Goal: Transaction & Acquisition: Purchase product/service

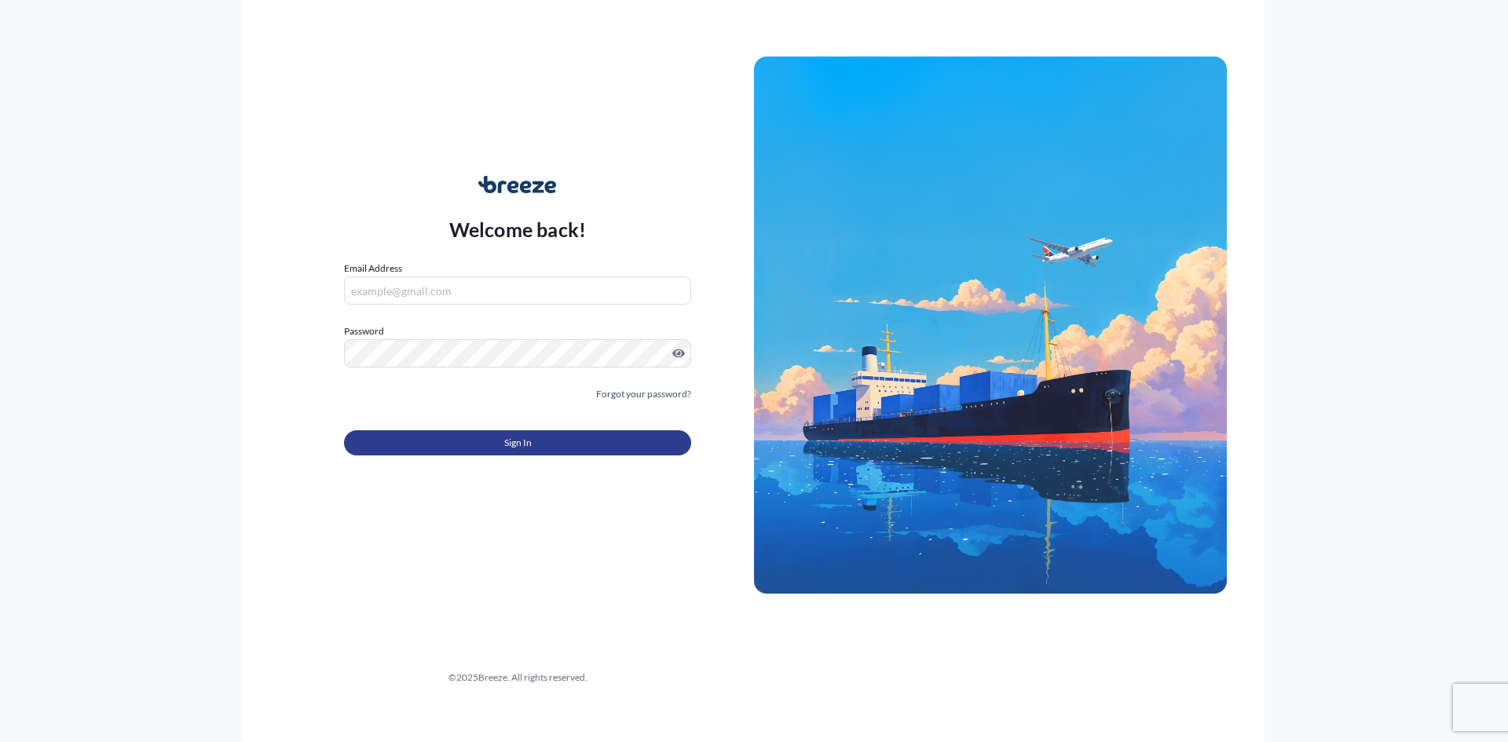
type input "[PERSON_NAME][EMAIL_ADDRESS][DOMAIN_NAME]"
click at [509, 434] on button "Sign In" at bounding box center [517, 442] width 347 height 25
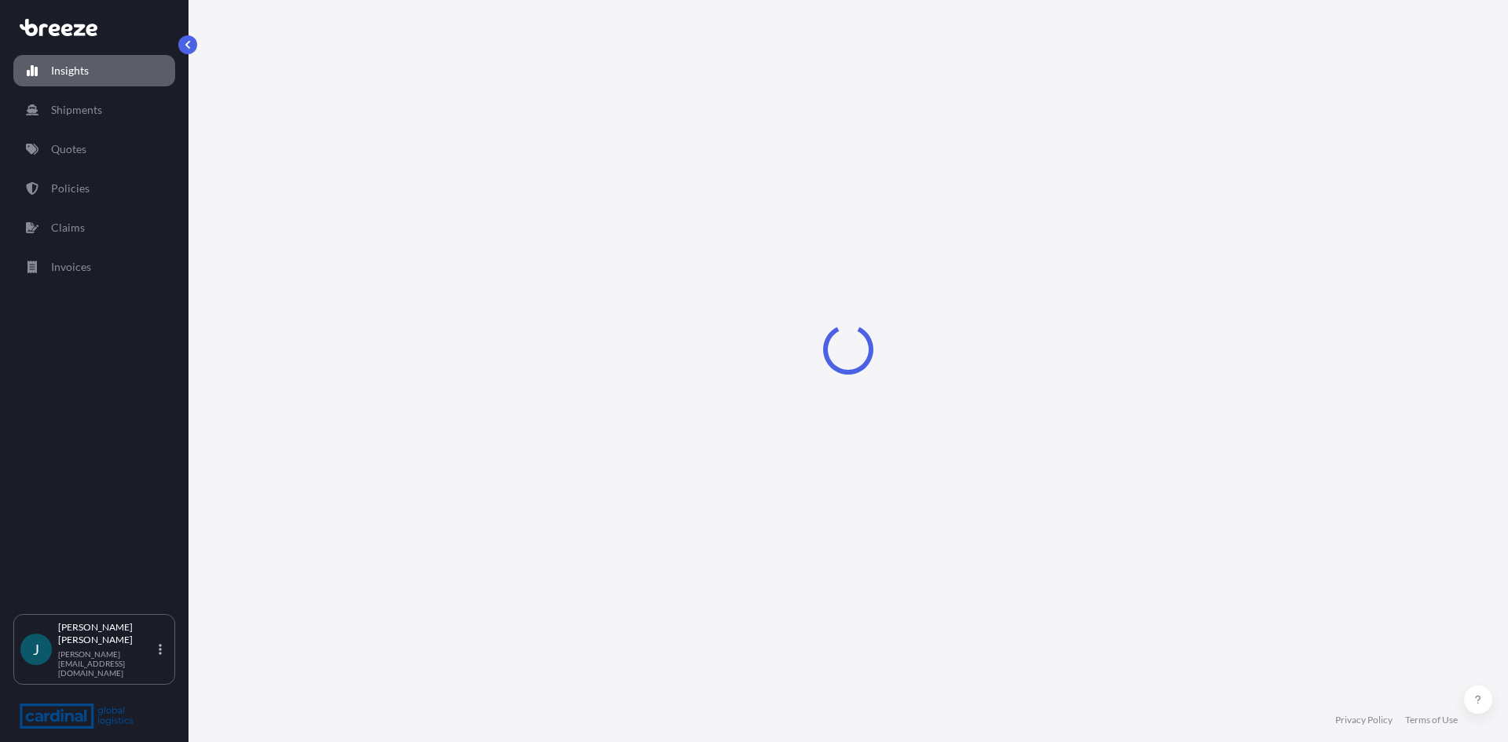
select select "2025"
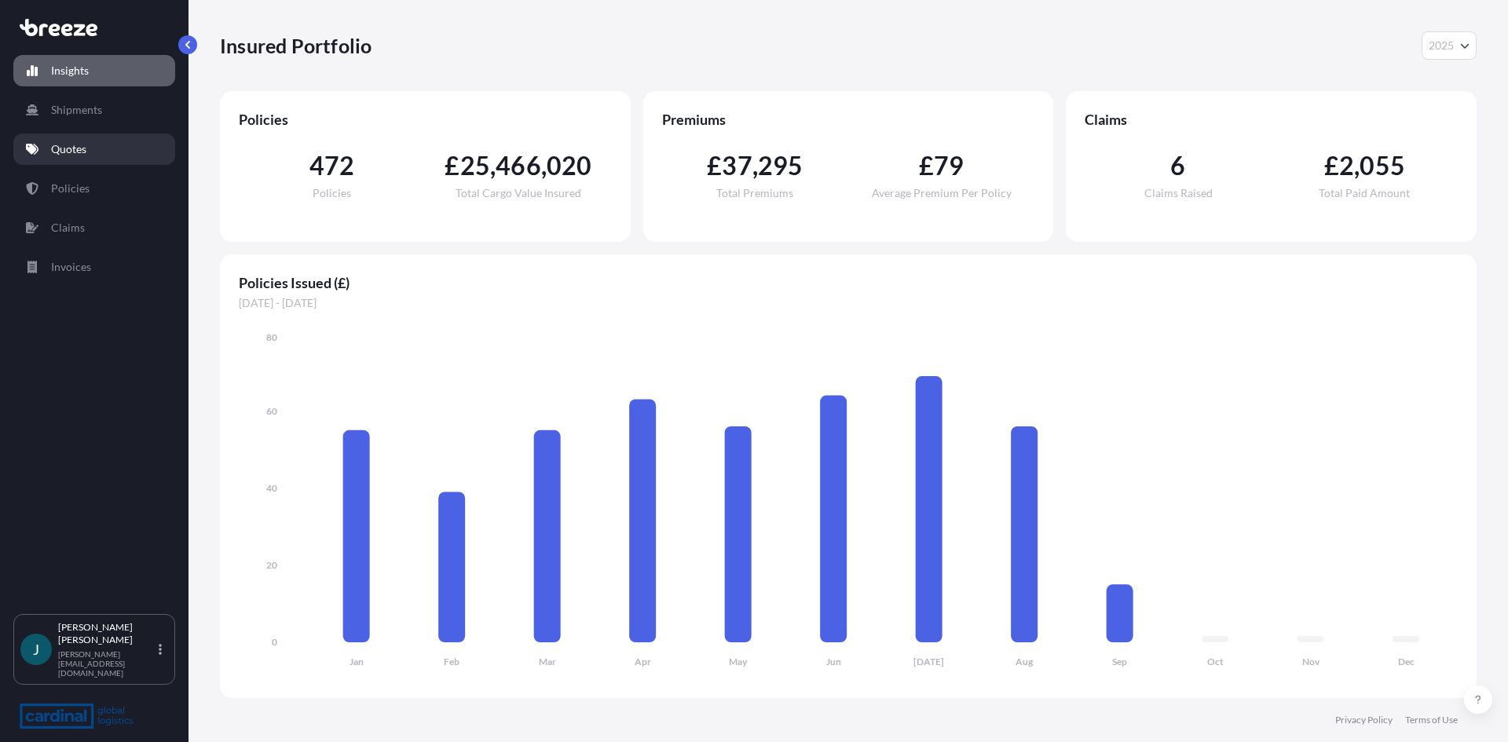
click at [81, 144] on p "Quotes" at bounding box center [68, 149] width 35 height 16
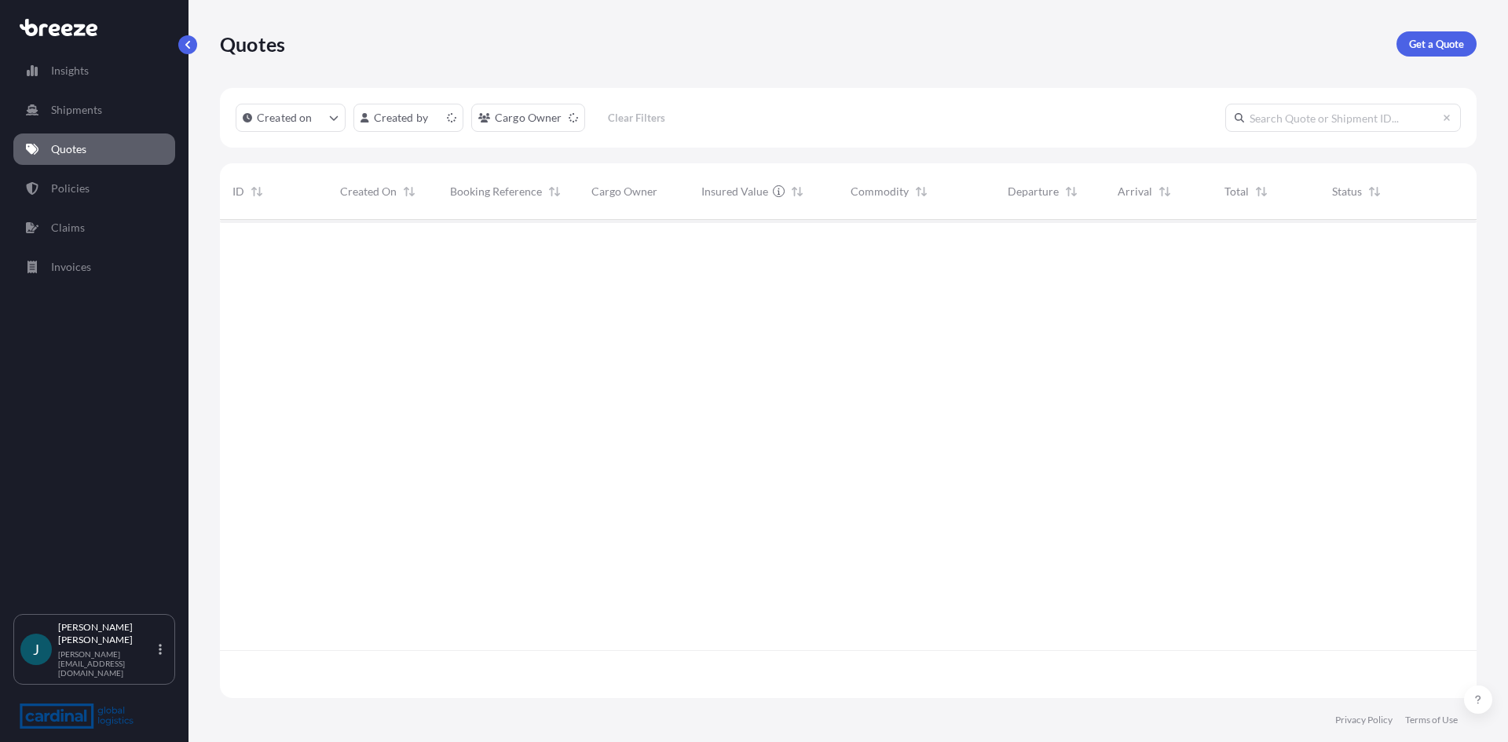
scroll to position [475, 1245]
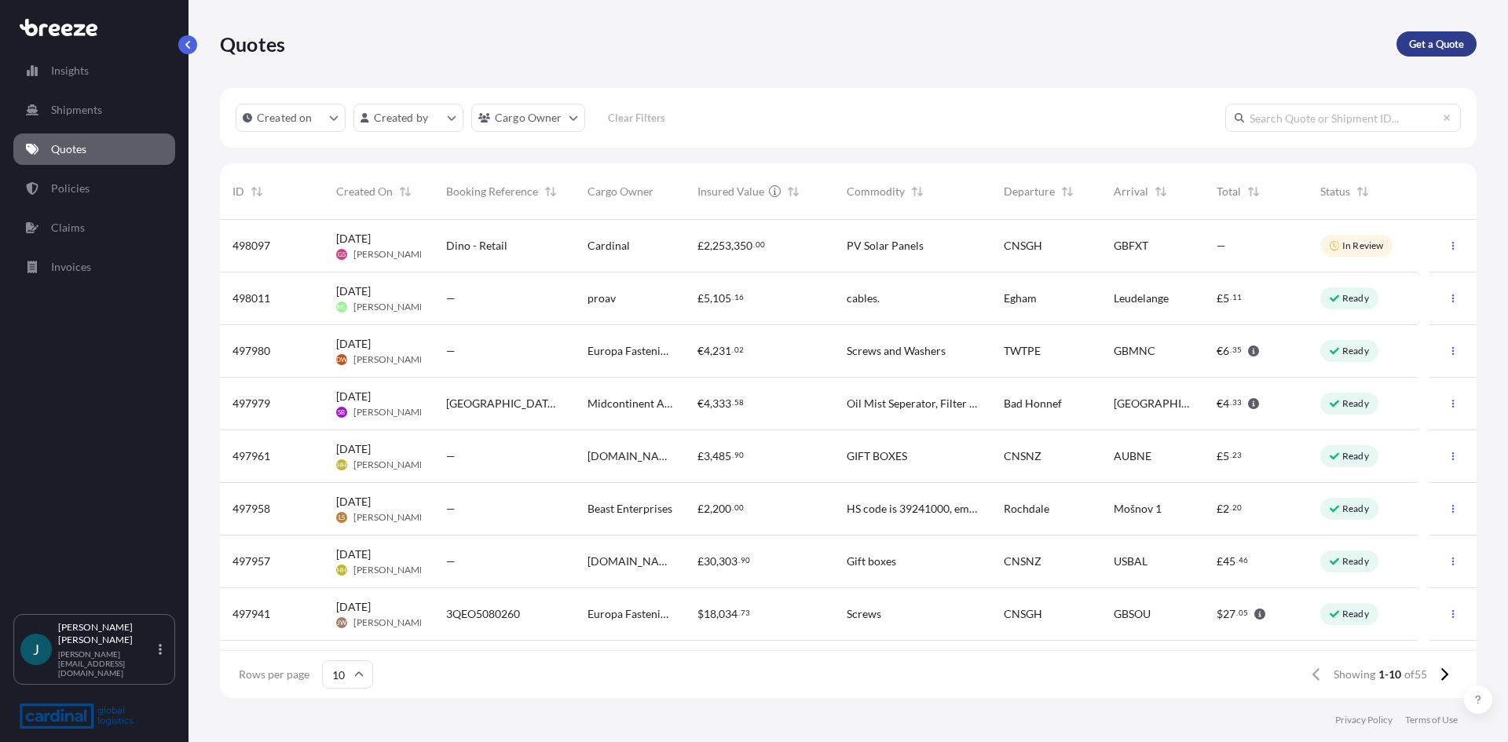
click at [1407, 41] on link "Get a Quote" at bounding box center [1436, 43] width 80 height 25
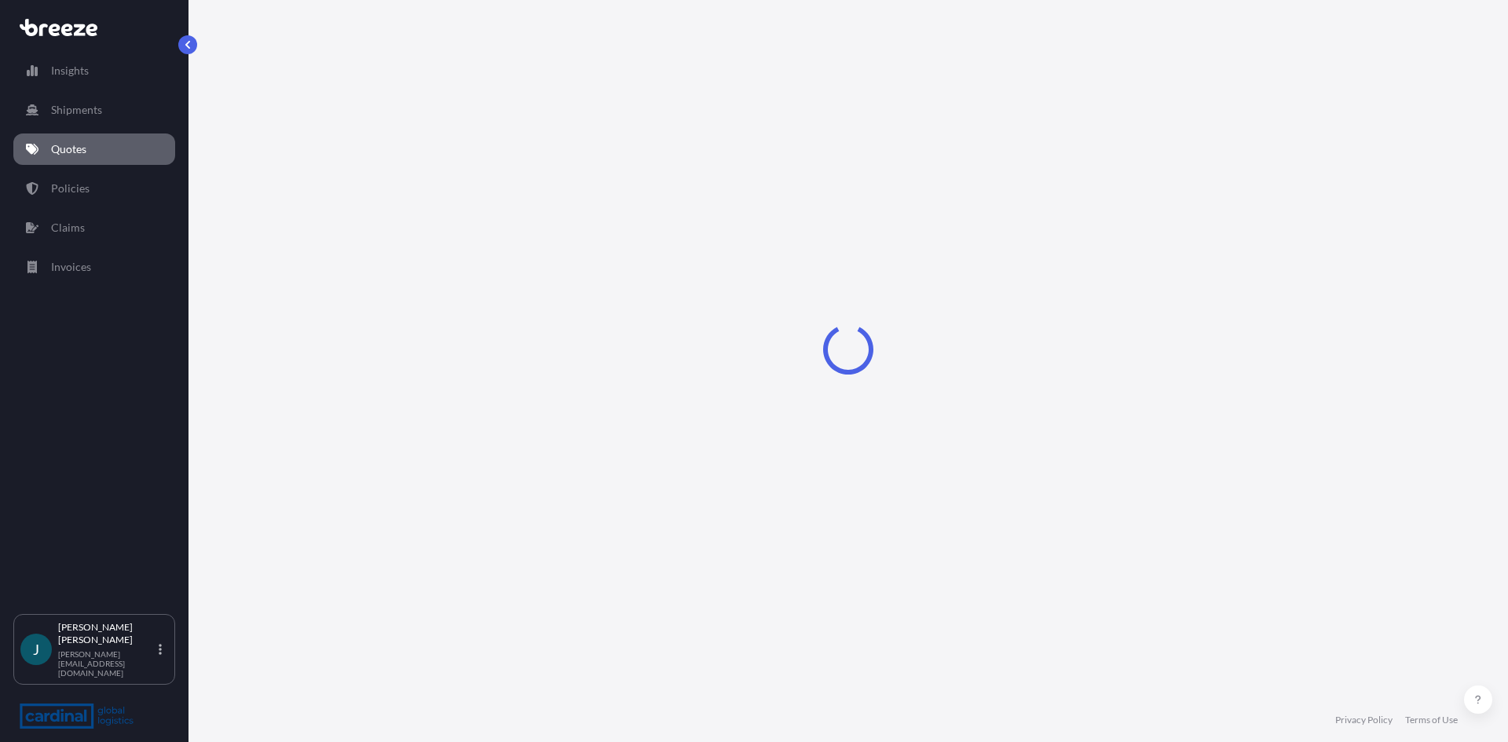
select select "Sea"
select select "1"
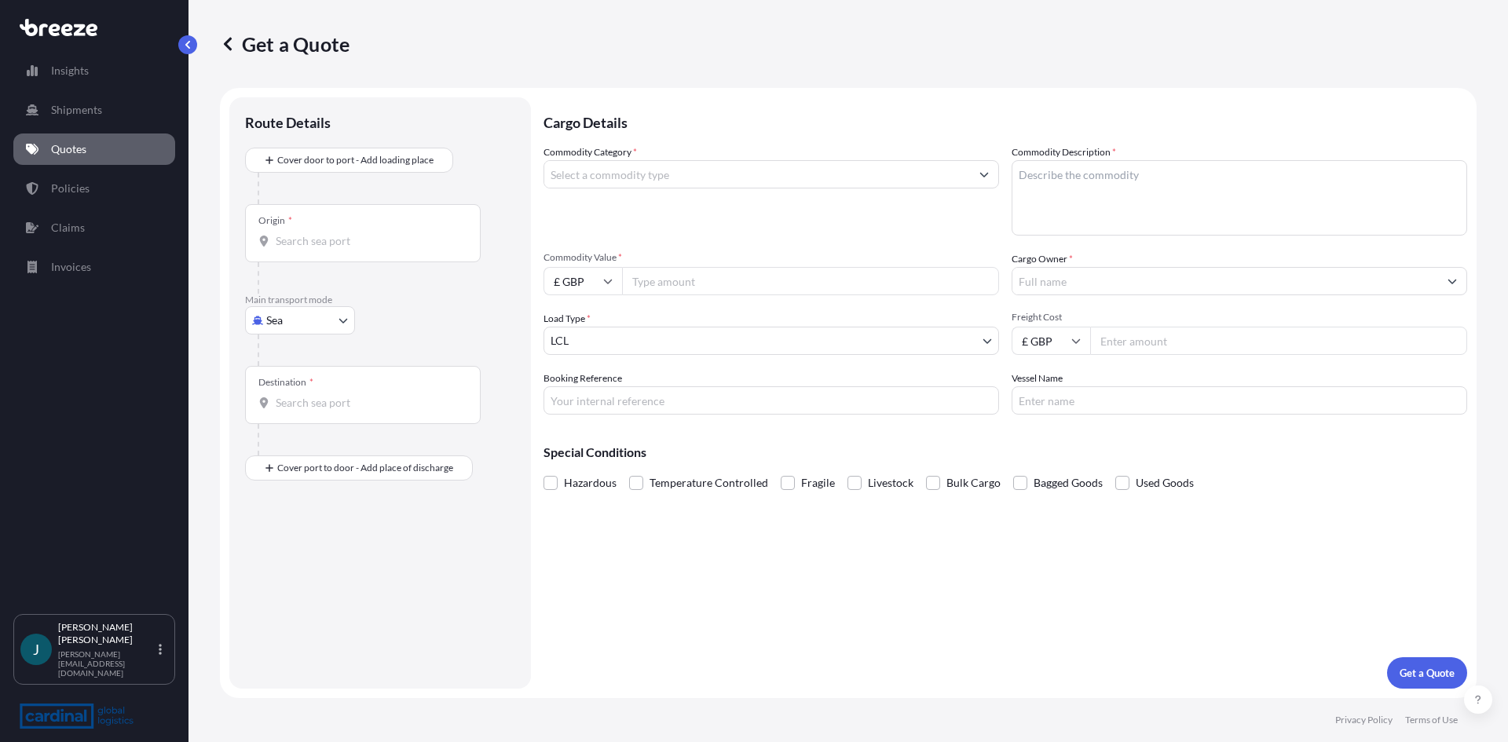
click at [390, 231] on div "Origin *" at bounding box center [363, 233] width 236 height 58
click at [390, 233] on input "Origin *" at bounding box center [368, 241] width 185 height 16
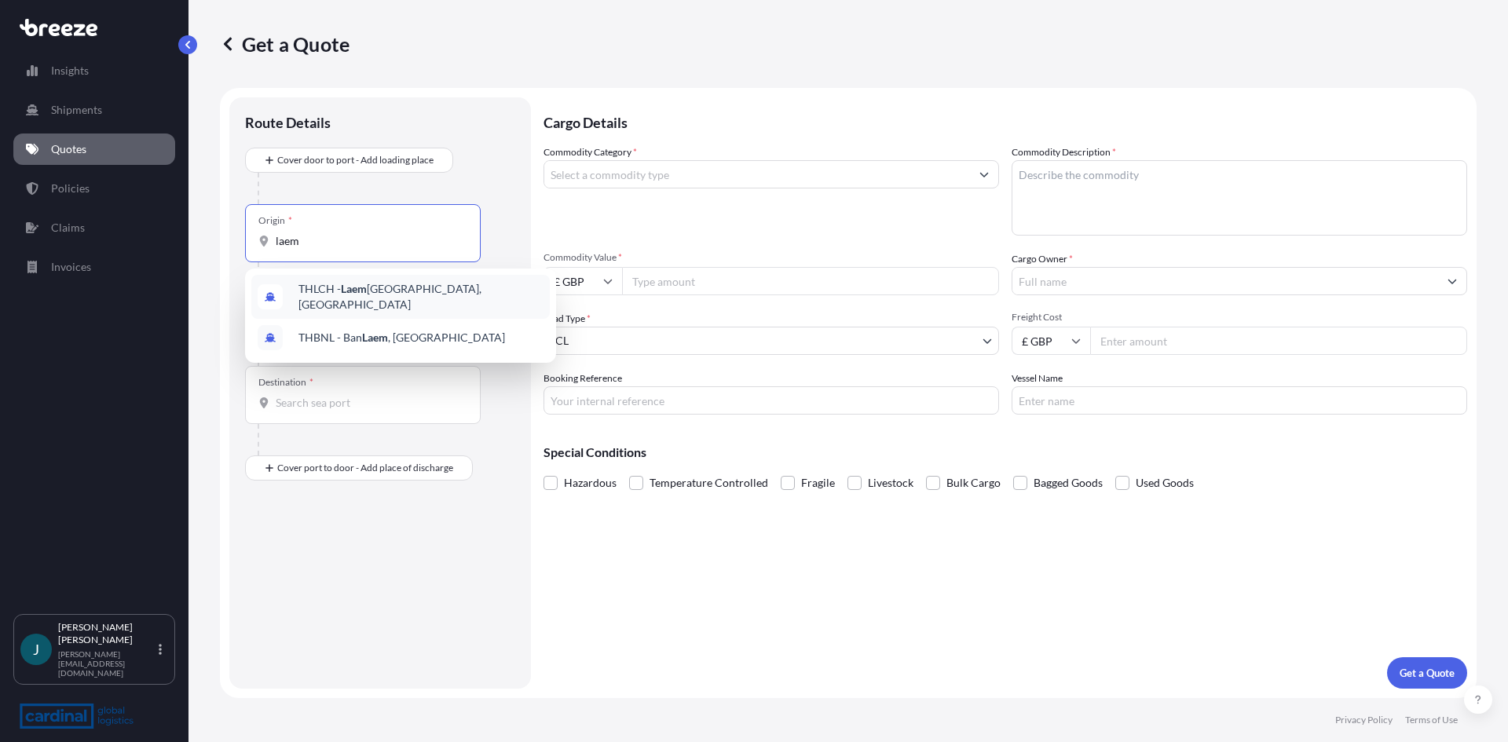
click at [375, 295] on span "THLCH - [GEOGRAPHIC_DATA], [GEOGRAPHIC_DATA]" at bounding box center [420, 296] width 245 height 31
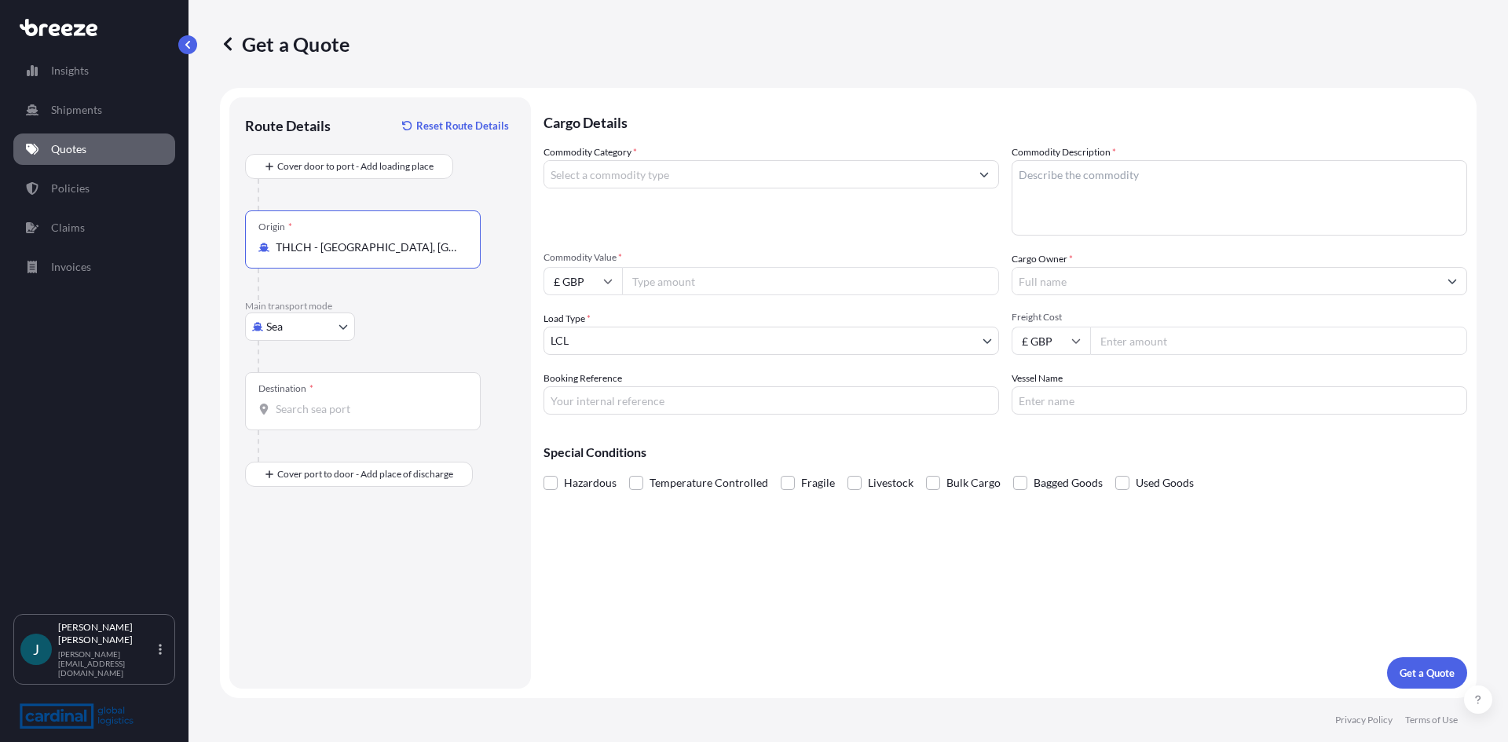
type input "THLCH - [GEOGRAPHIC_DATA], [GEOGRAPHIC_DATA]"
click at [386, 403] on input "Destination *" at bounding box center [368, 409] width 185 height 16
type input "s"
click at [324, 412] on input "fel" at bounding box center [368, 409] width 185 height 16
click at [336, 455] on span "GBFXT - Felixst owe, [GEOGRAPHIC_DATA]" at bounding box center [403, 462] width 211 height 16
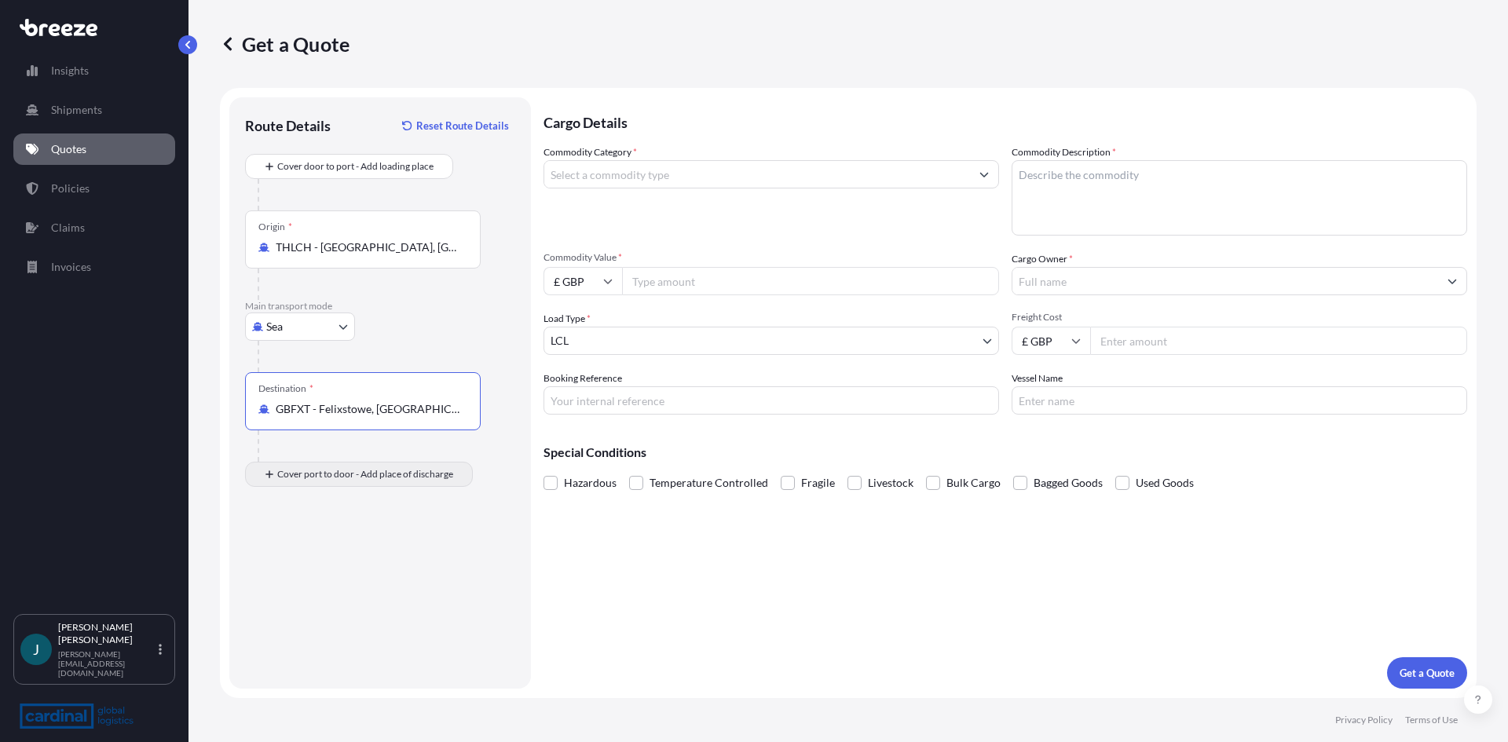
type input "GBFXT - Felixstowe, [GEOGRAPHIC_DATA]"
click at [354, 556] on input "Place of Discharge" at bounding box center [368, 558] width 185 height 16
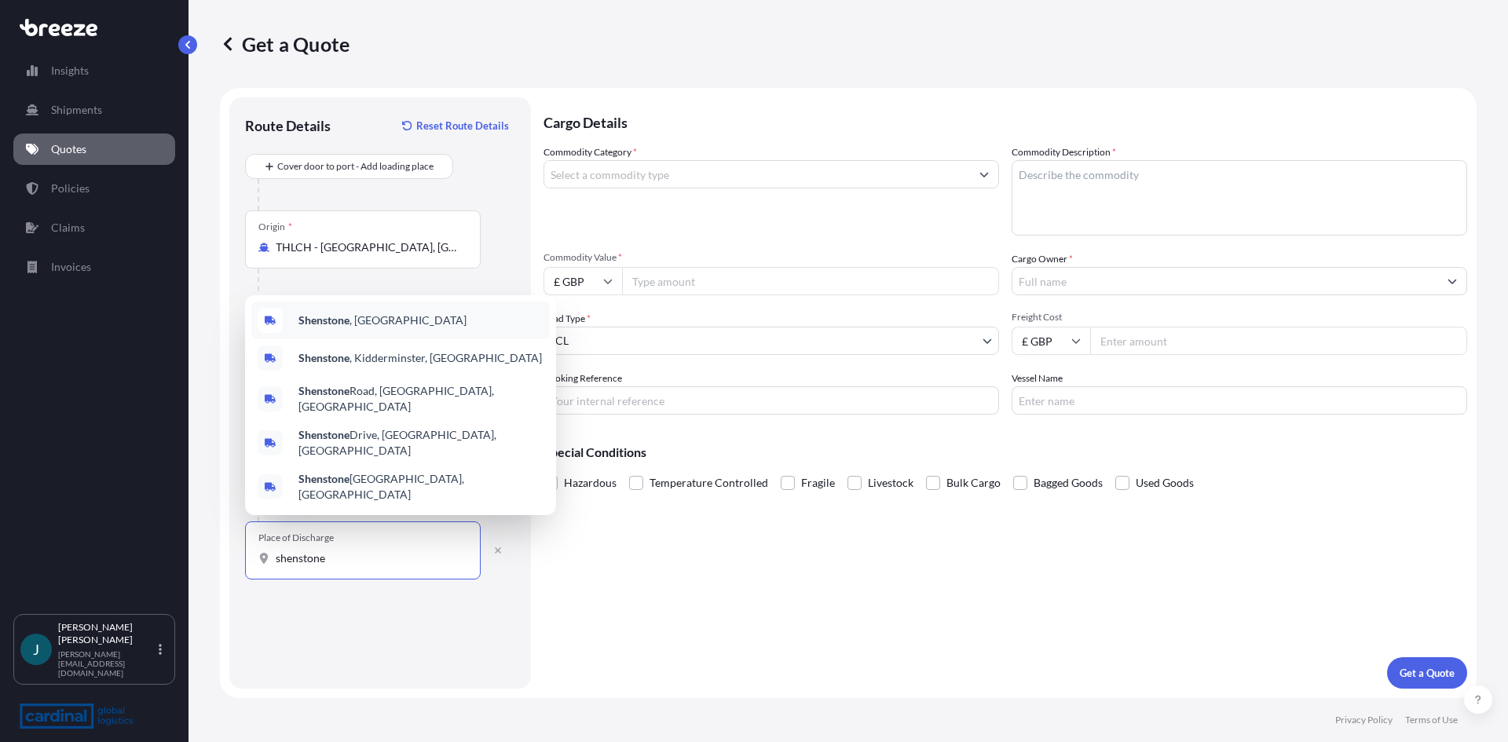
click at [351, 328] on span "[GEOGRAPHIC_DATA] , [GEOGRAPHIC_DATA]" at bounding box center [382, 321] width 168 height 16
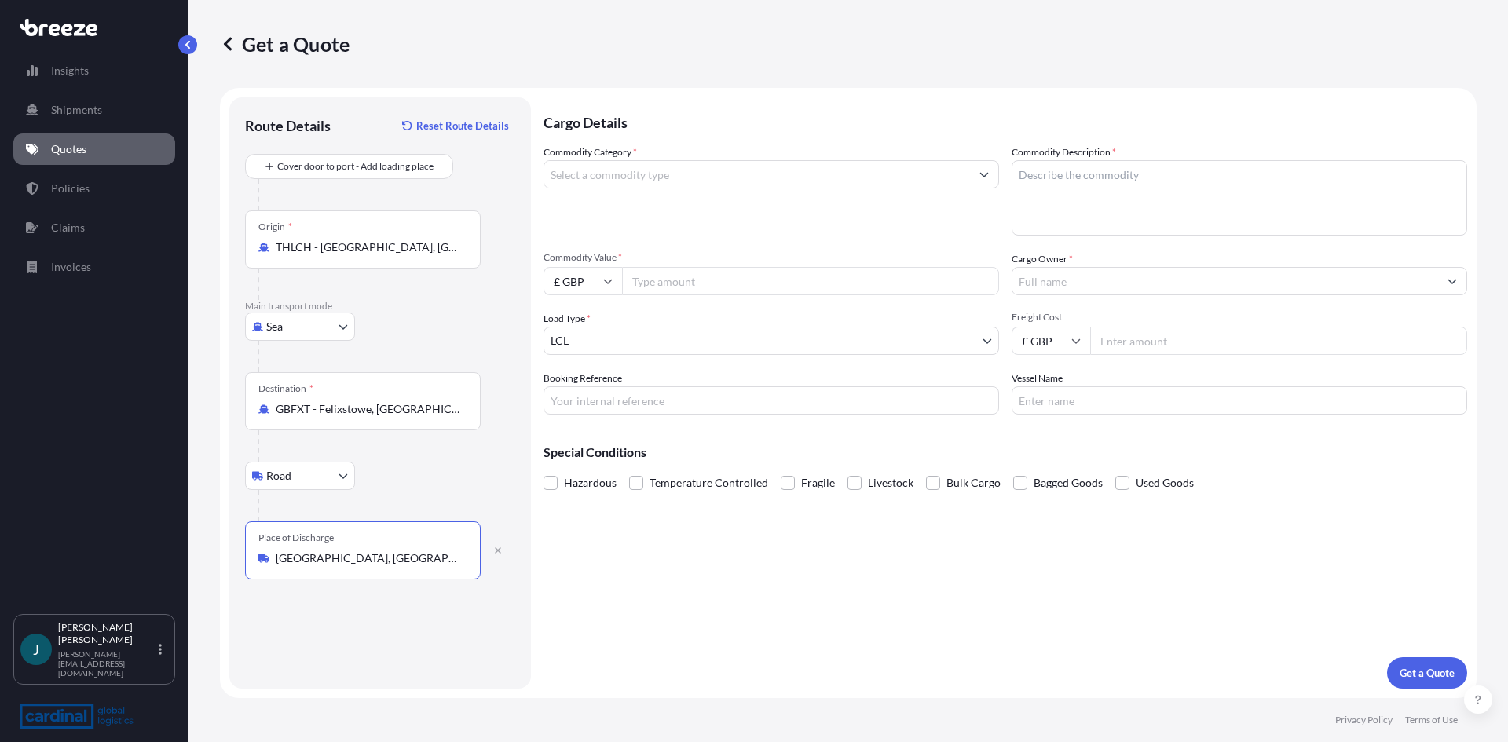
type input "[GEOGRAPHIC_DATA], [GEOGRAPHIC_DATA]"
click at [987, 177] on icon "Show suggestions" at bounding box center [983, 174] width 9 height 9
click at [1387, 657] on button "Get a Quote" at bounding box center [1427, 672] width 80 height 31
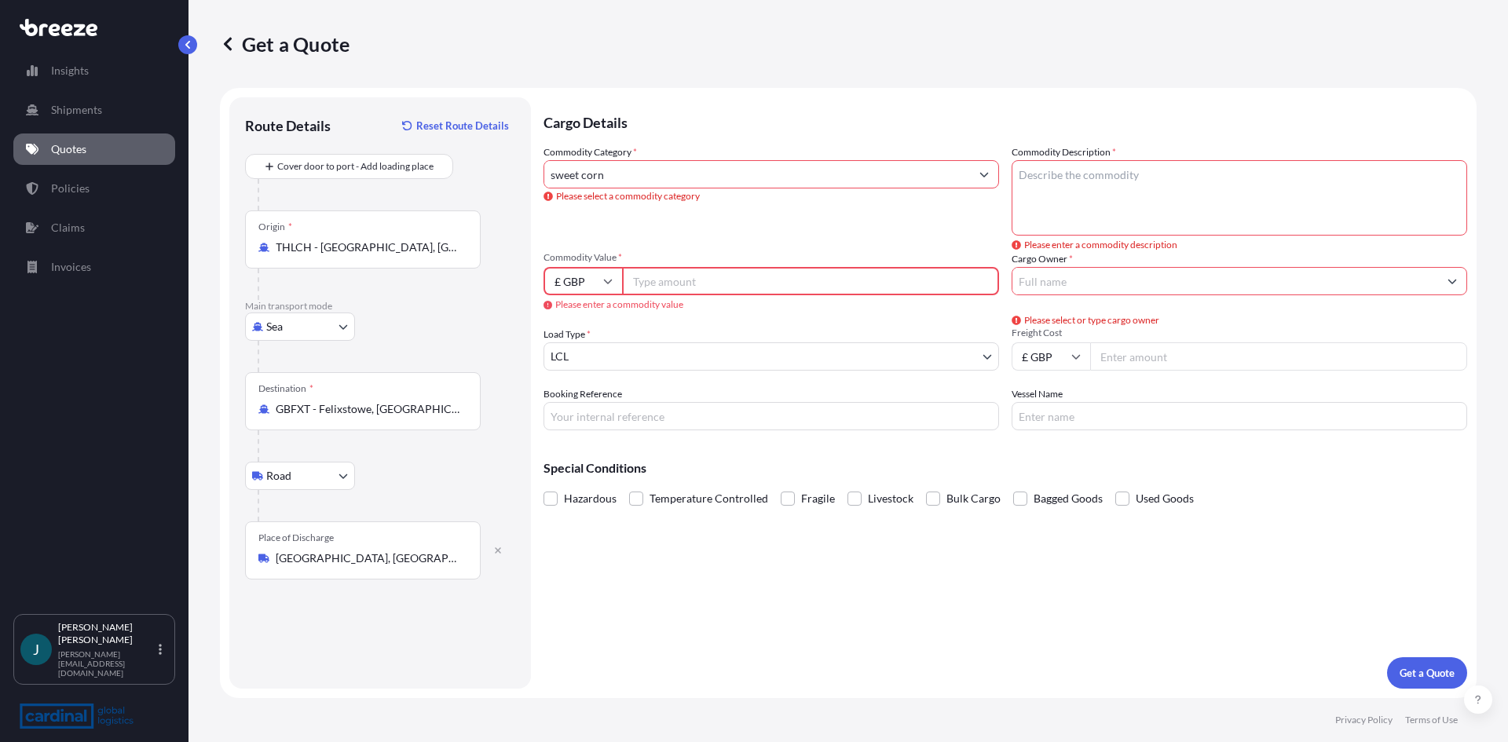
click at [981, 181] on button "Show suggestions" at bounding box center [984, 174] width 28 height 28
type input "s"
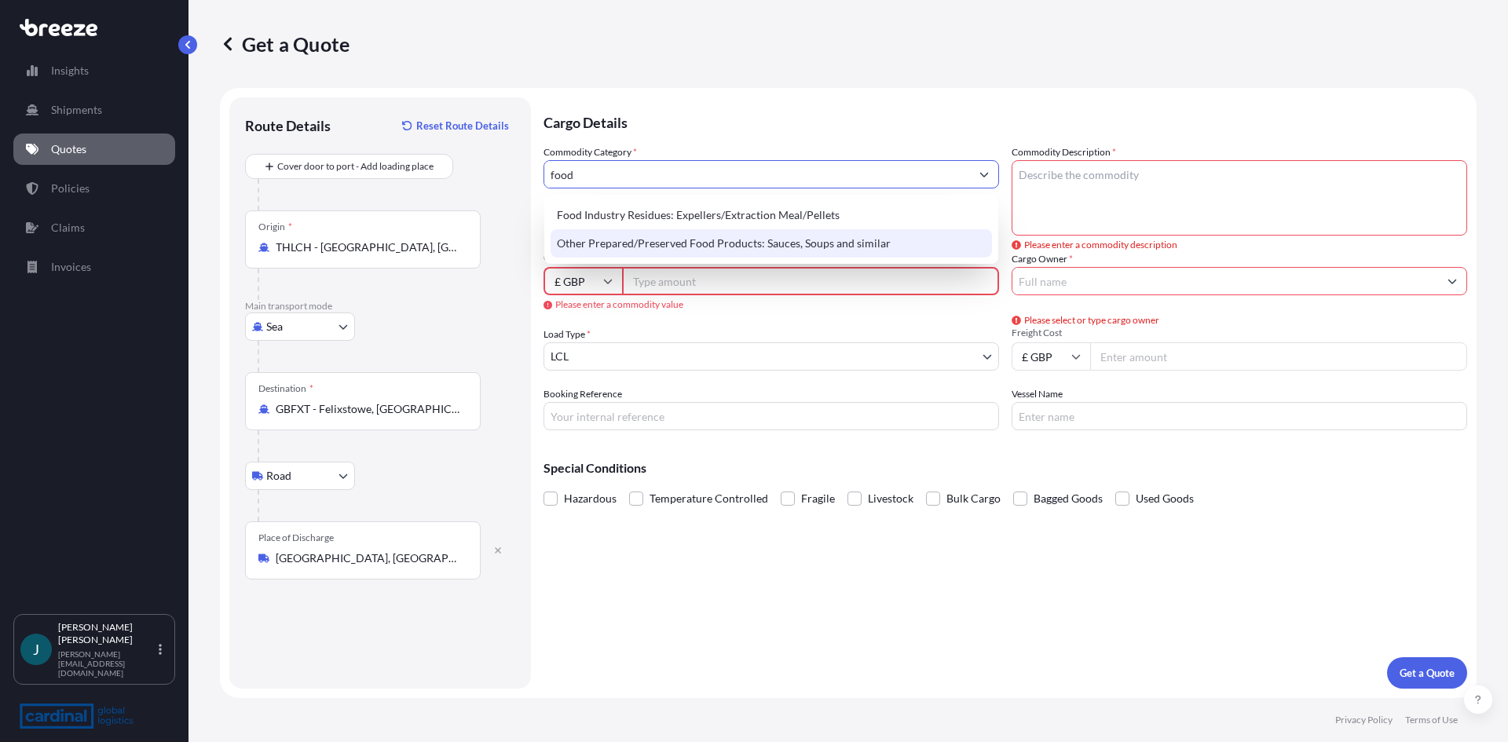
click at [738, 249] on div "Other Prepared/Preserved Food Products: Sauces, Soups and similar" at bounding box center [770, 243] width 441 height 28
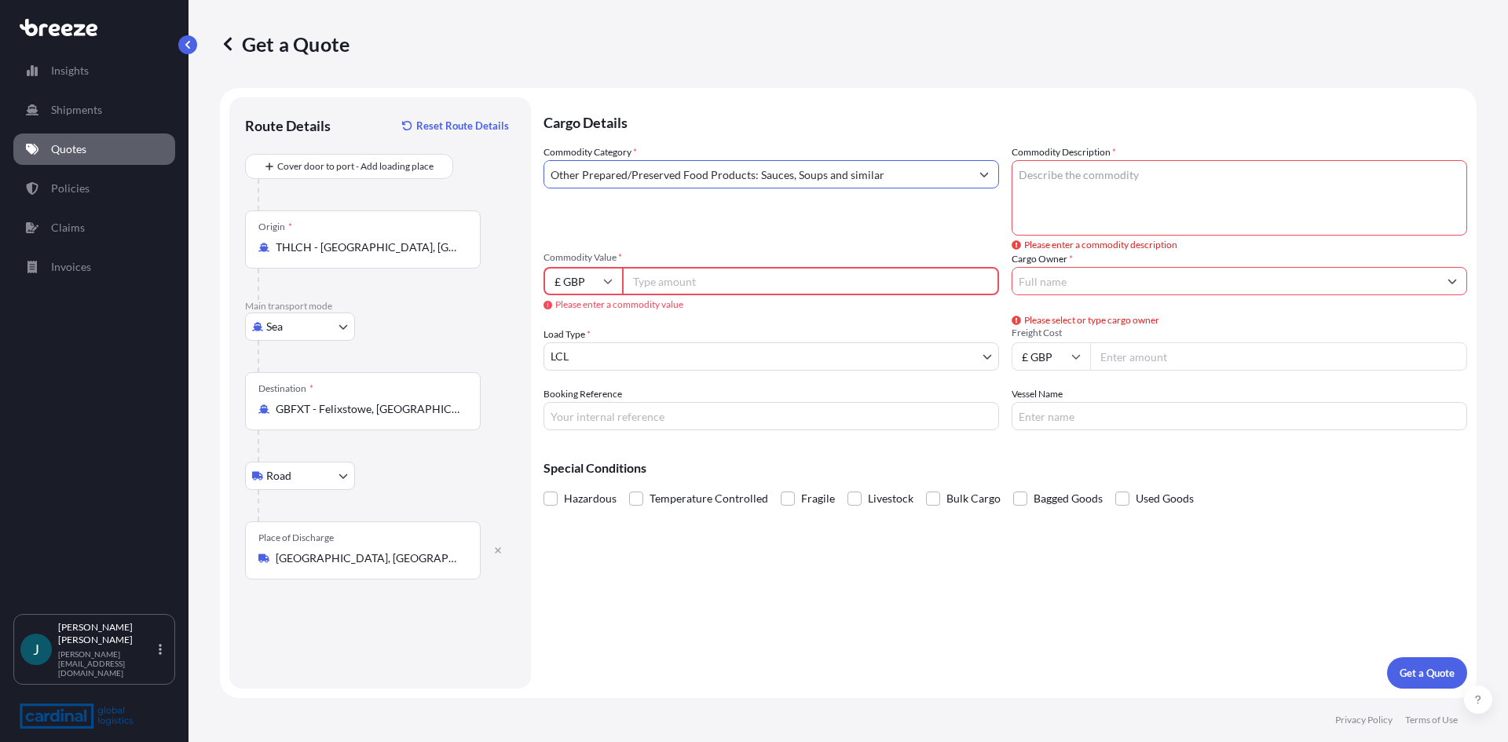
type input "Other Prepared/Preserved Food Products: Sauces, Soups and similar"
click at [668, 283] on input "Commodity Value *" at bounding box center [810, 281] width 377 height 28
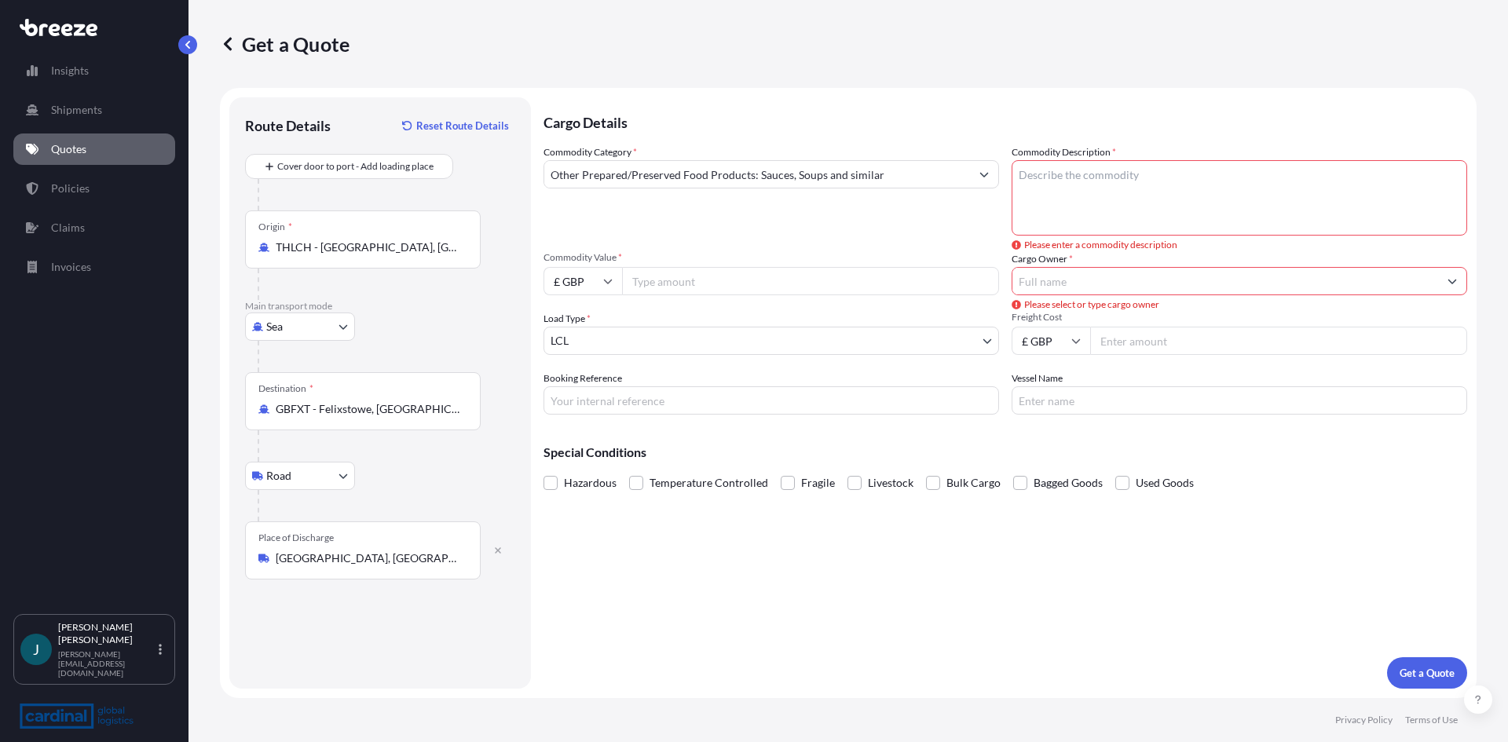
click at [607, 280] on icon at bounding box center [607, 280] width 9 height 9
click at [581, 382] on div "$ USD" at bounding box center [583, 390] width 66 height 30
type input "$ USD"
click at [667, 282] on input "Commodity Value *" at bounding box center [810, 281] width 377 height 28
type input "18463.00"
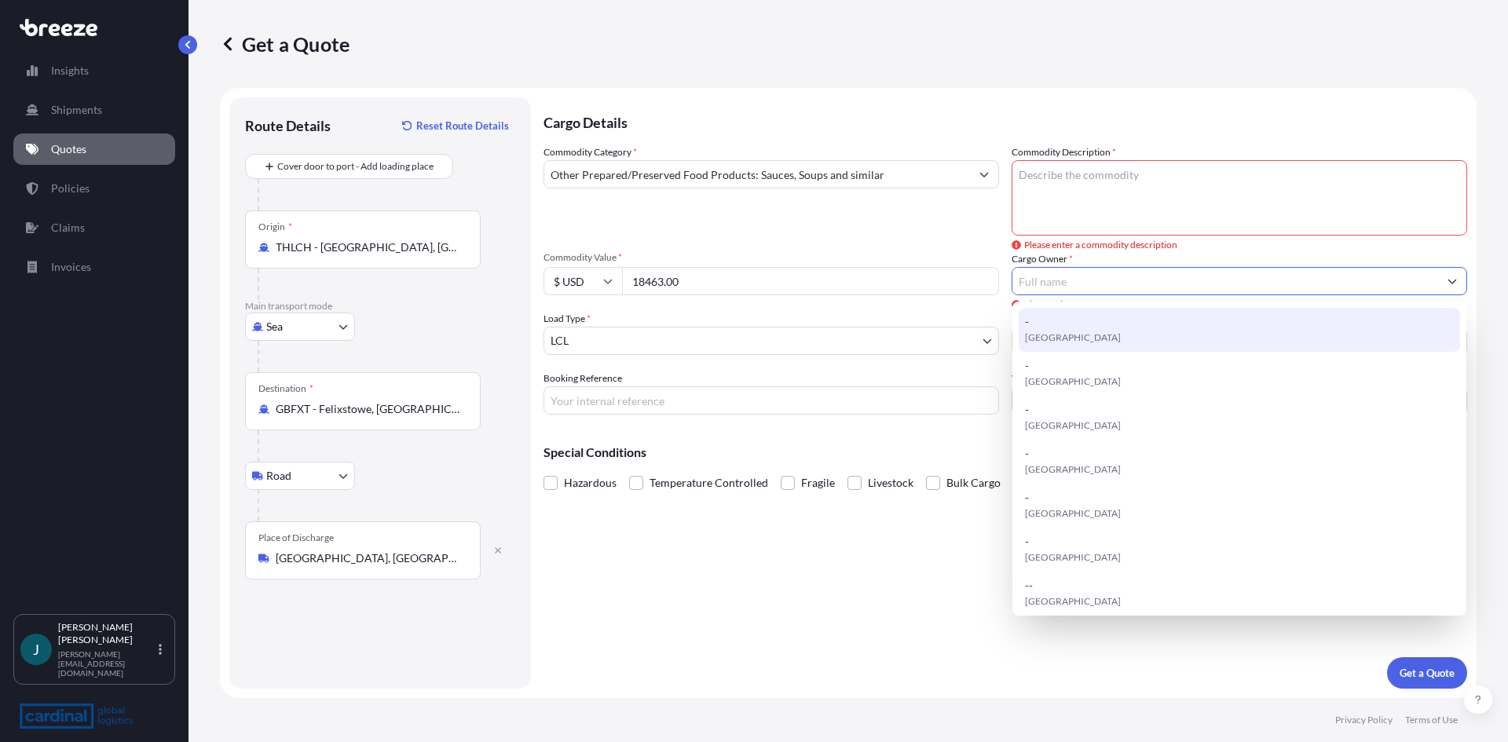
click at [992, 341] on body "15 options available. Insights Shipments Quotes Policies Claims Invoices J Jean…" at bounding box center [754, 371] width 1508 height 742
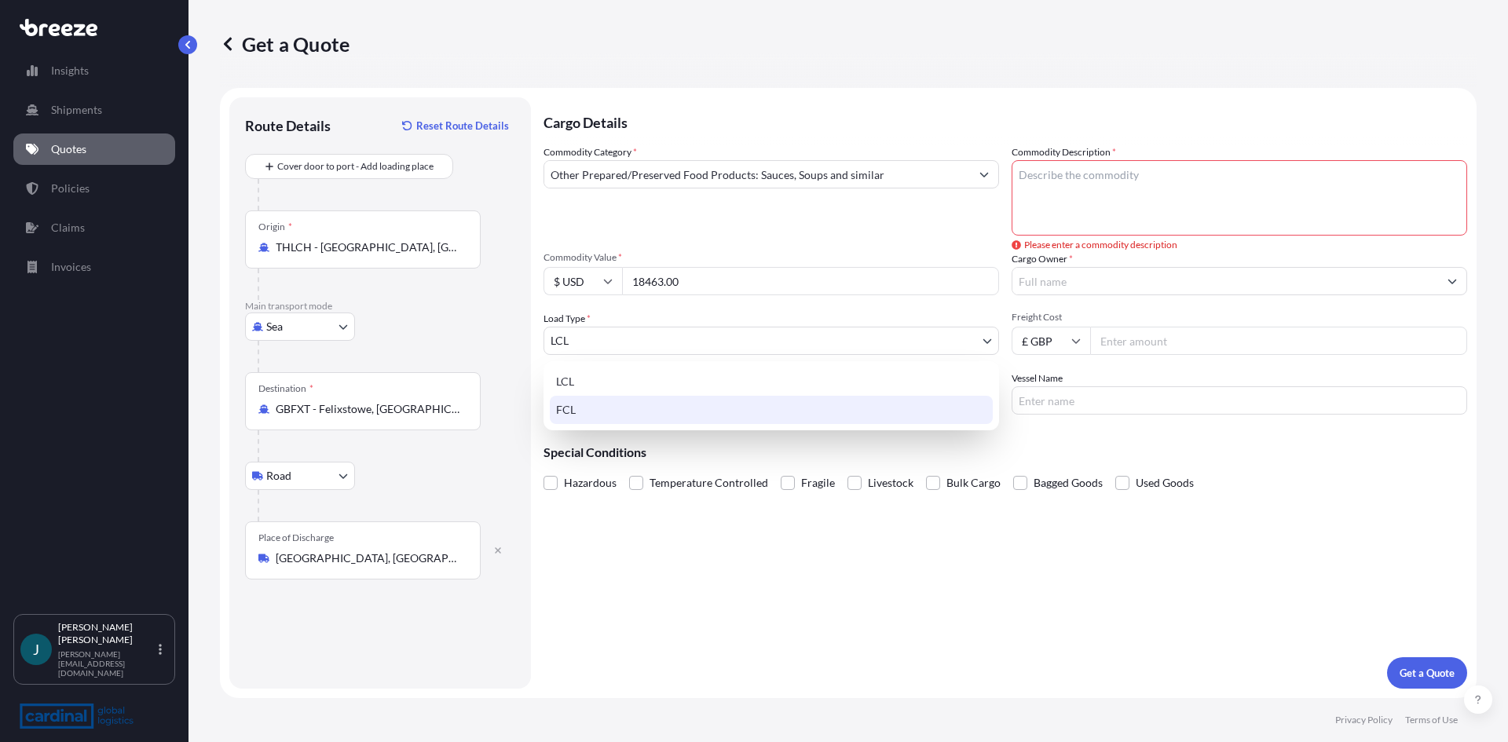
click at [820, 418] on div "FCL" at bounding box center [771, 410] width 443 height 28
select select "2"
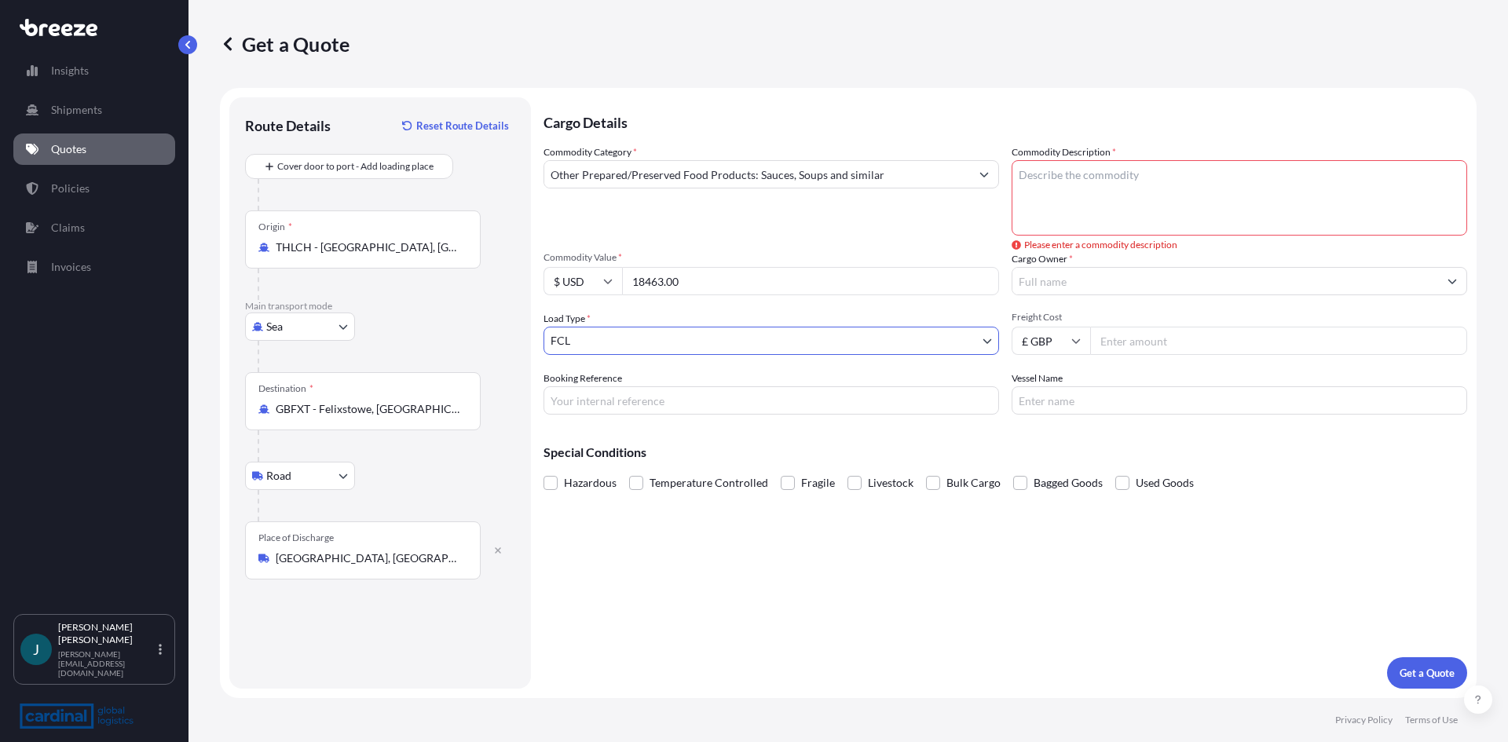
click at [810, 402] on input "Booking Reference" at bounding box center [770, 400] width 455 height 28
click at [604, 402] on input "Booking Reference" at bounding box center [770, 400] width 455 height 28
paste input "NV2025-301-ELC-01"
type input "NV2025-301-ELC-01"
click at [1080, 185] on textarea "Commodity Description *" at bounding box center [1238, 197] width 455 height 75
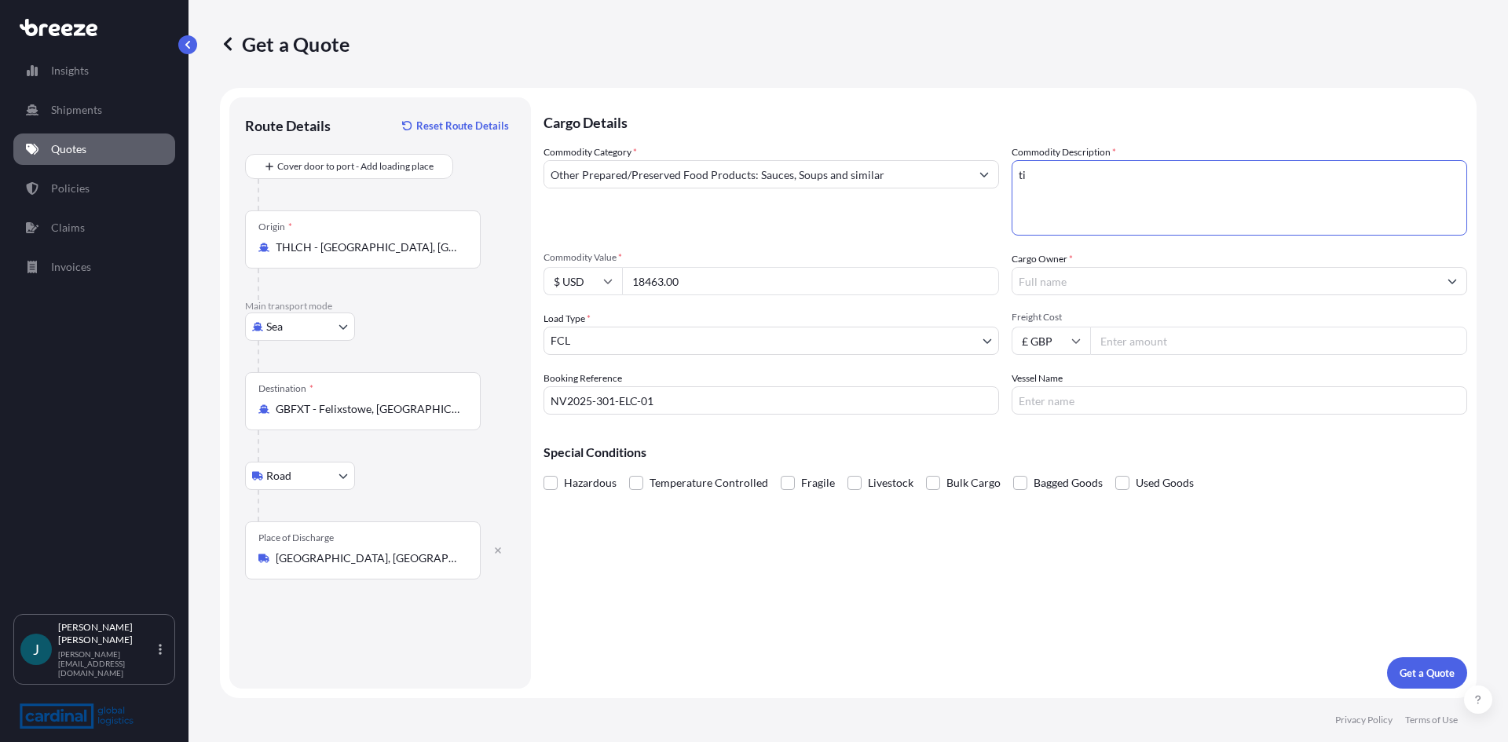
type textarea "t"
type textarea "R"
type textarea "TINNED SWEETCORN"
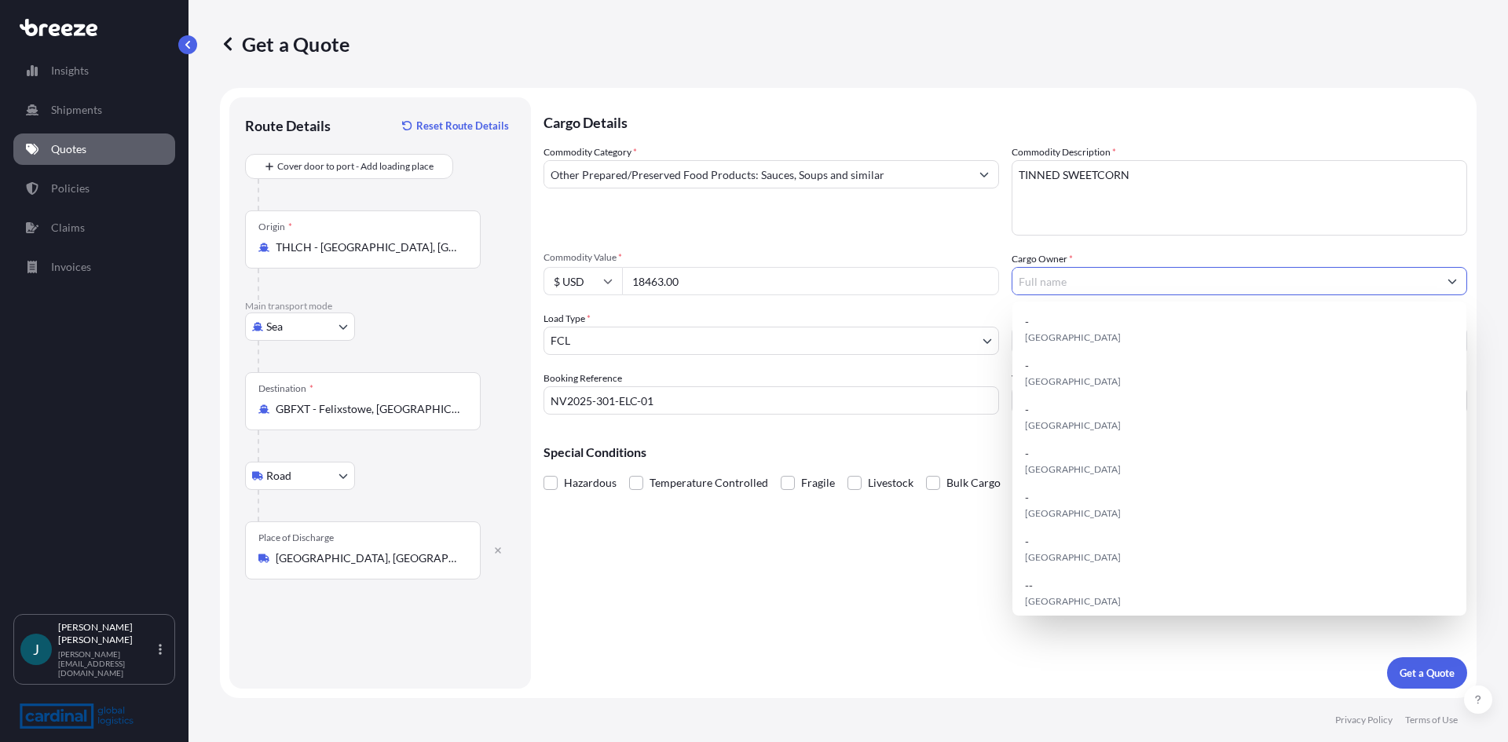
click at [1446, 280] on button "Show suggestions" at bounding box center [1452, 281] width 28 height 28
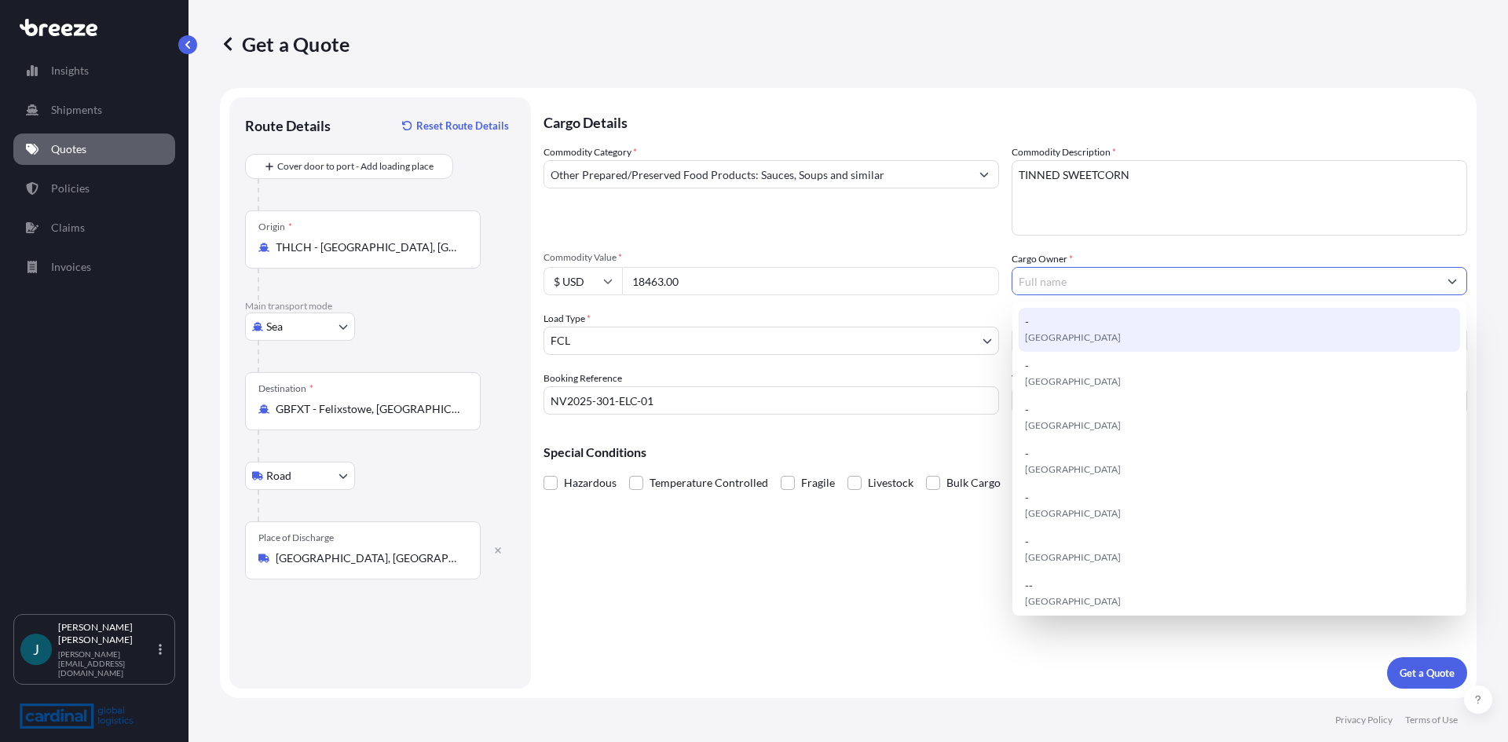
click at [1245, 280] on input "Cargo Owner *" at bounding box center [1225, 281] width 426 height 28
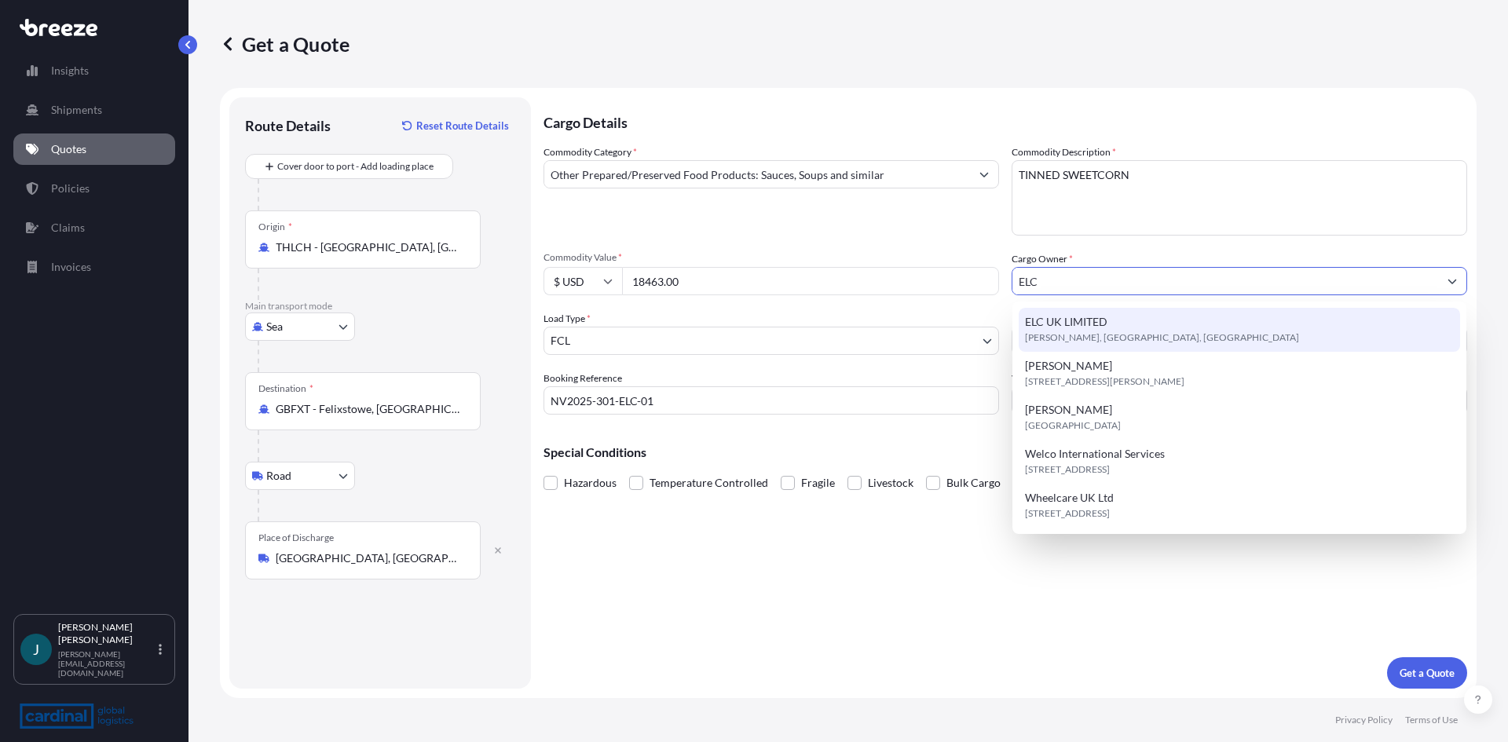
click at [1087, 328] on span "ELC UK LIMITED" at bounding box center [1066, 322] width 82 height 16
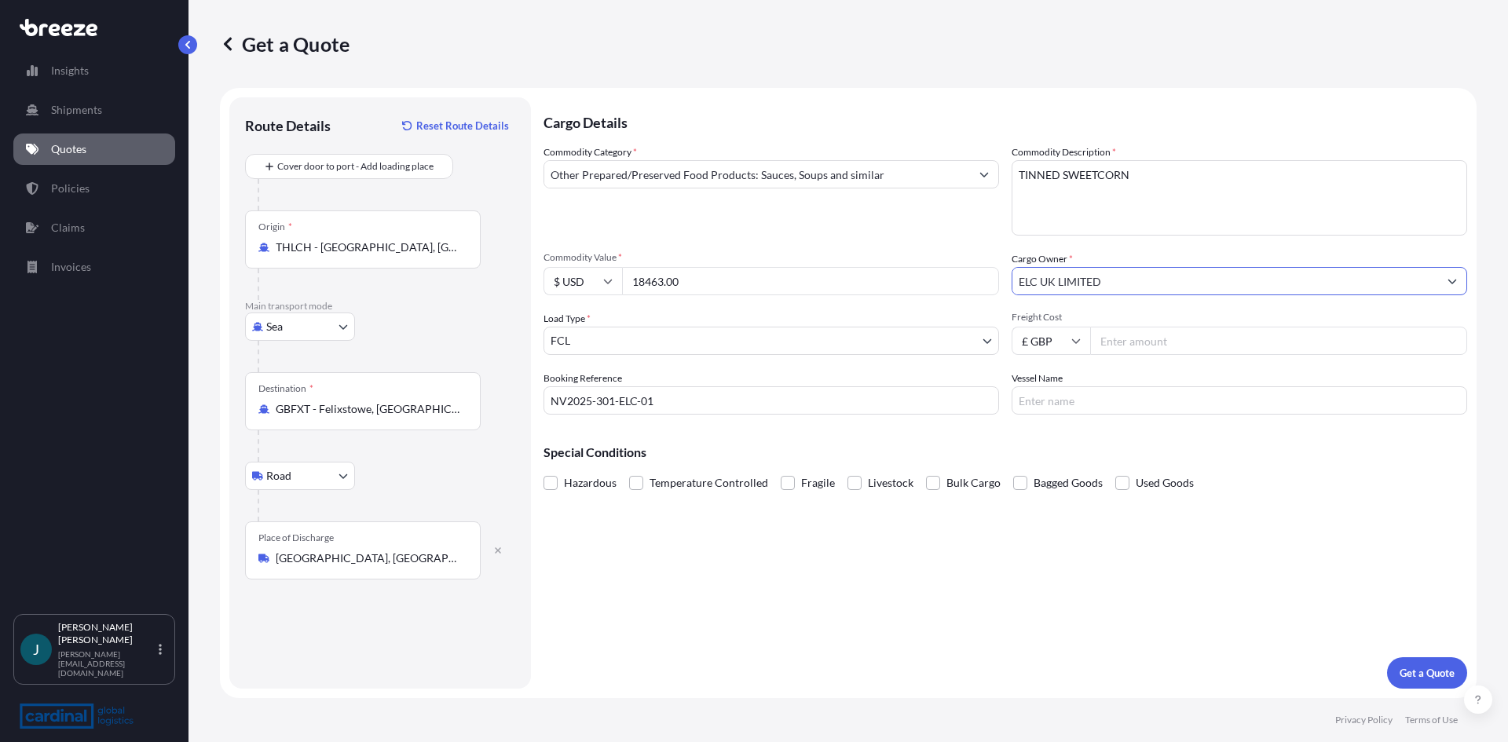
type input "ELC UK LIMITED"
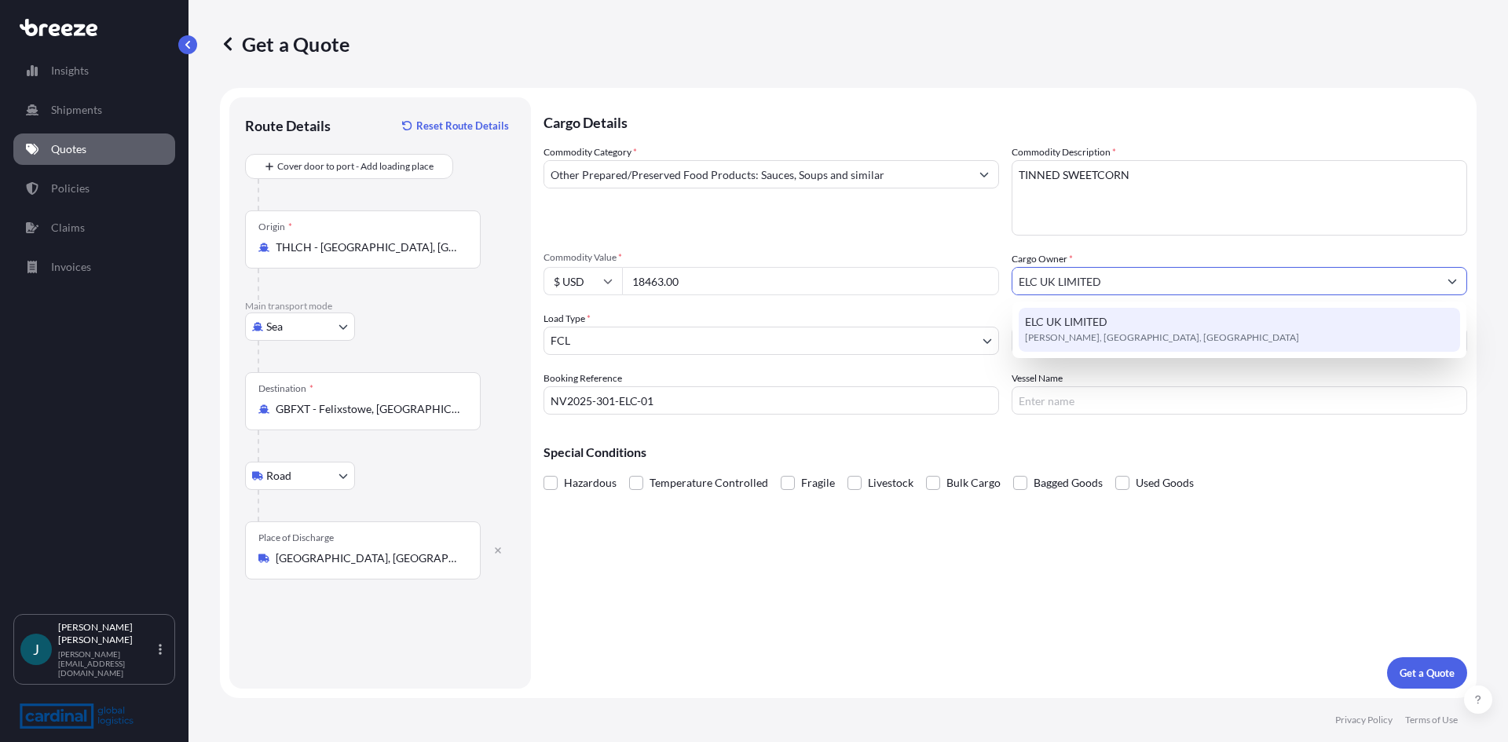
click at [1196, 344] on div "ELC UK LIMITED [PERSON_NAME][GEOGRAPHIC_DATA], [GEOGRAPHIC_DATA]" at bounding box center [1238, 330] width 441 height 44
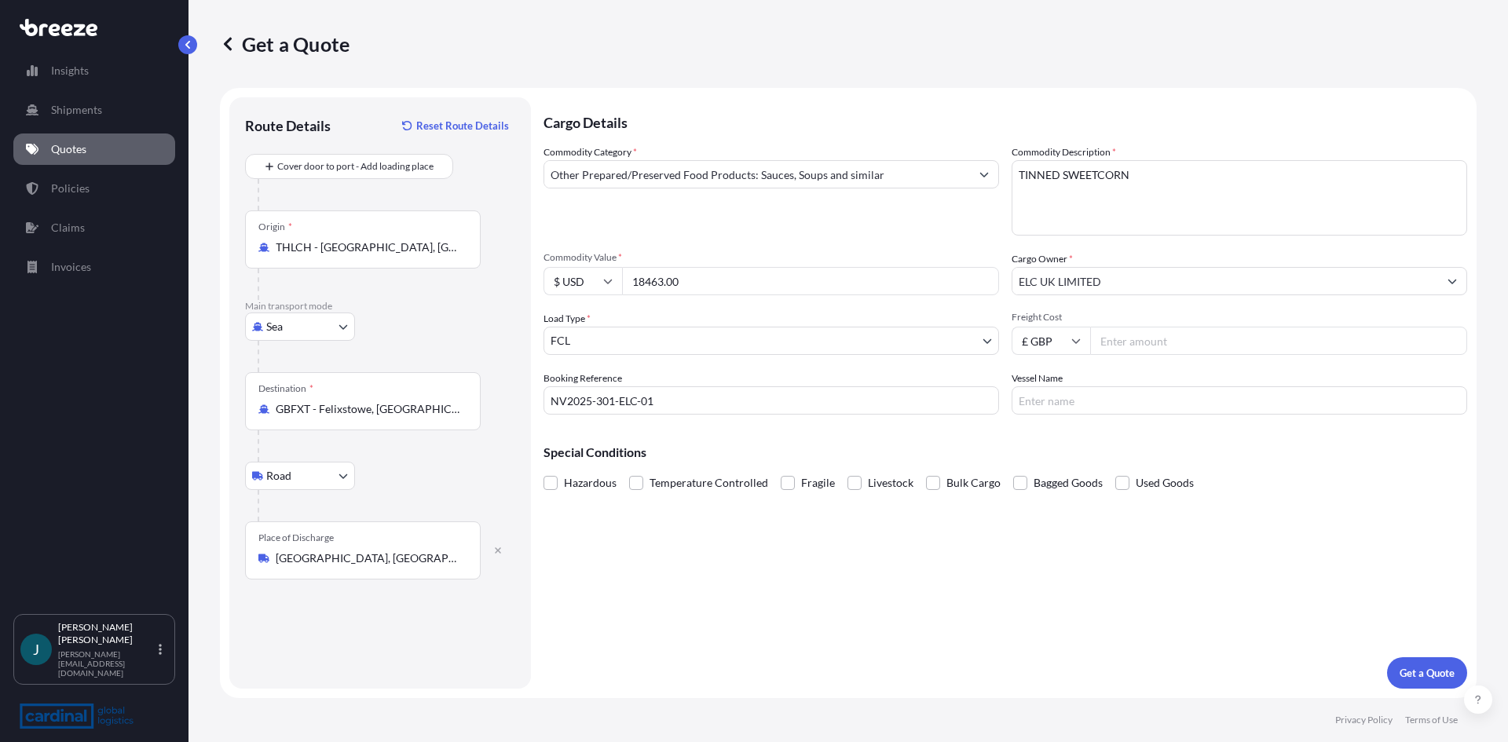
click at [1202, 344] on input "Freight Cost" at bounding box center [1278, 341] width 377 height 28
type input "2556.58"
click at [1150, 393] on input "Vessel Name" at bounding box center [1238, 400] width 455 height 28
click at [1132, 397] on input "Vessel Name" at bounding box center [1238, 400] width 455 height 28
type input "MSC [PERSON_NAME]"
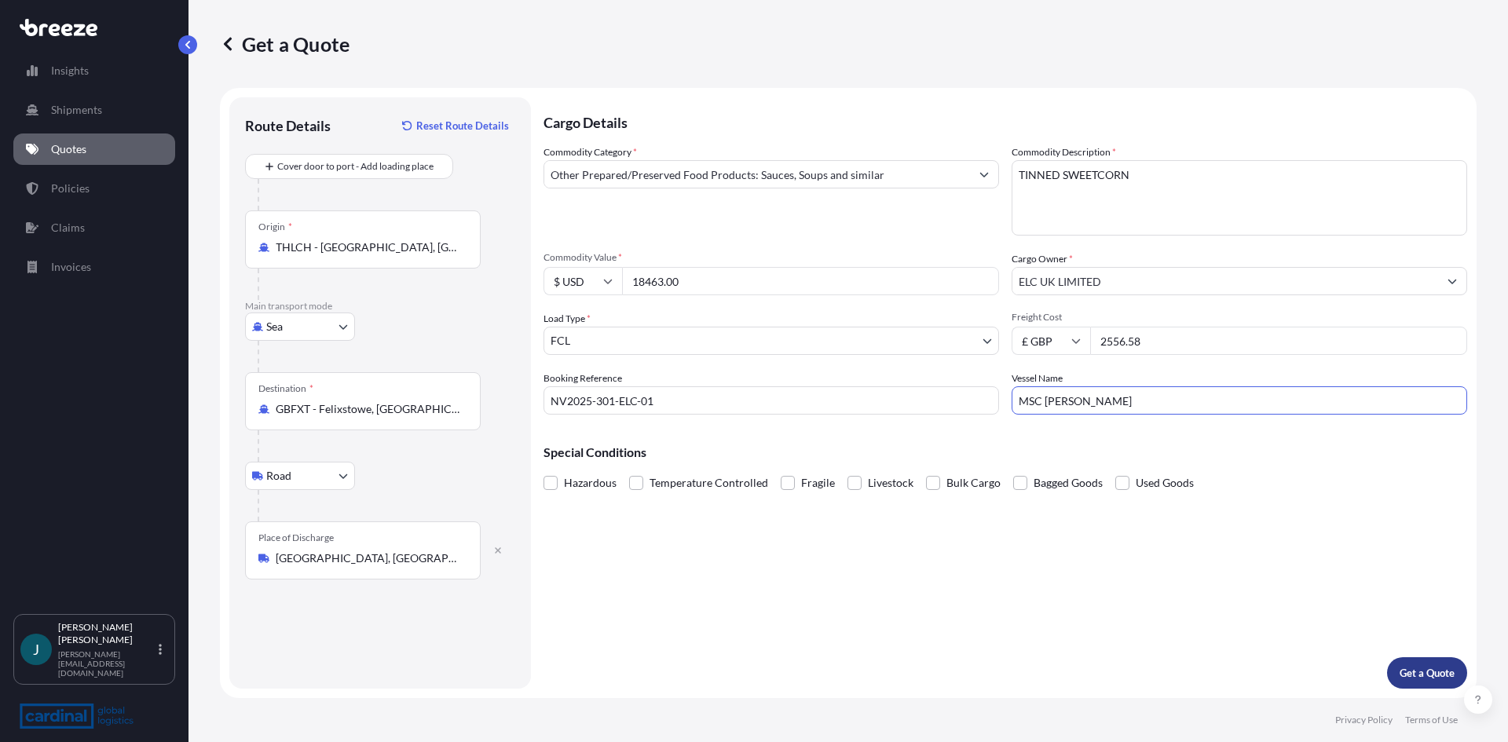
click at [1438, 666] on p "Get a Quote" at bounding box center [1426, 673] width 55 height 16
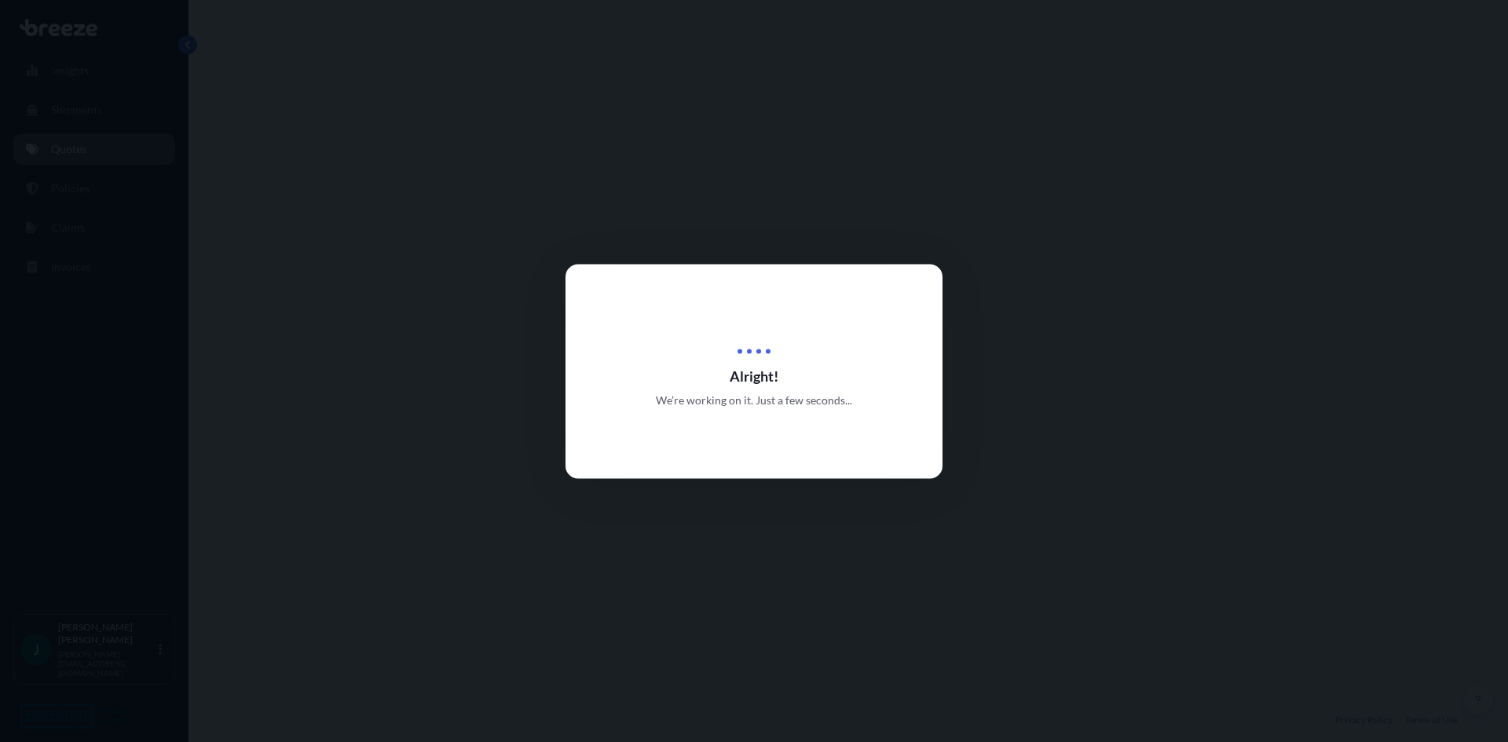
select select "Sea"
select select "Road"
select select "2"
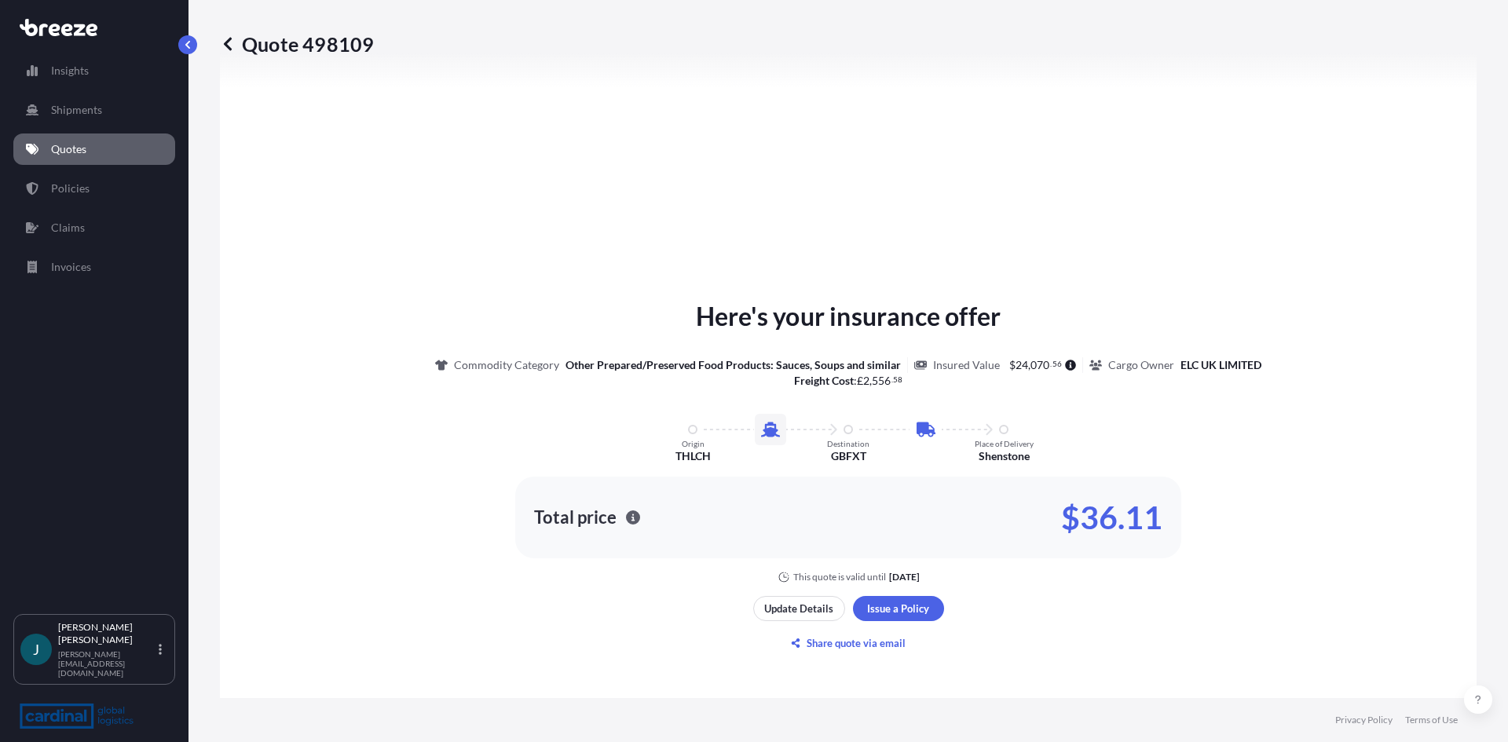
scroll to position [503, 0]
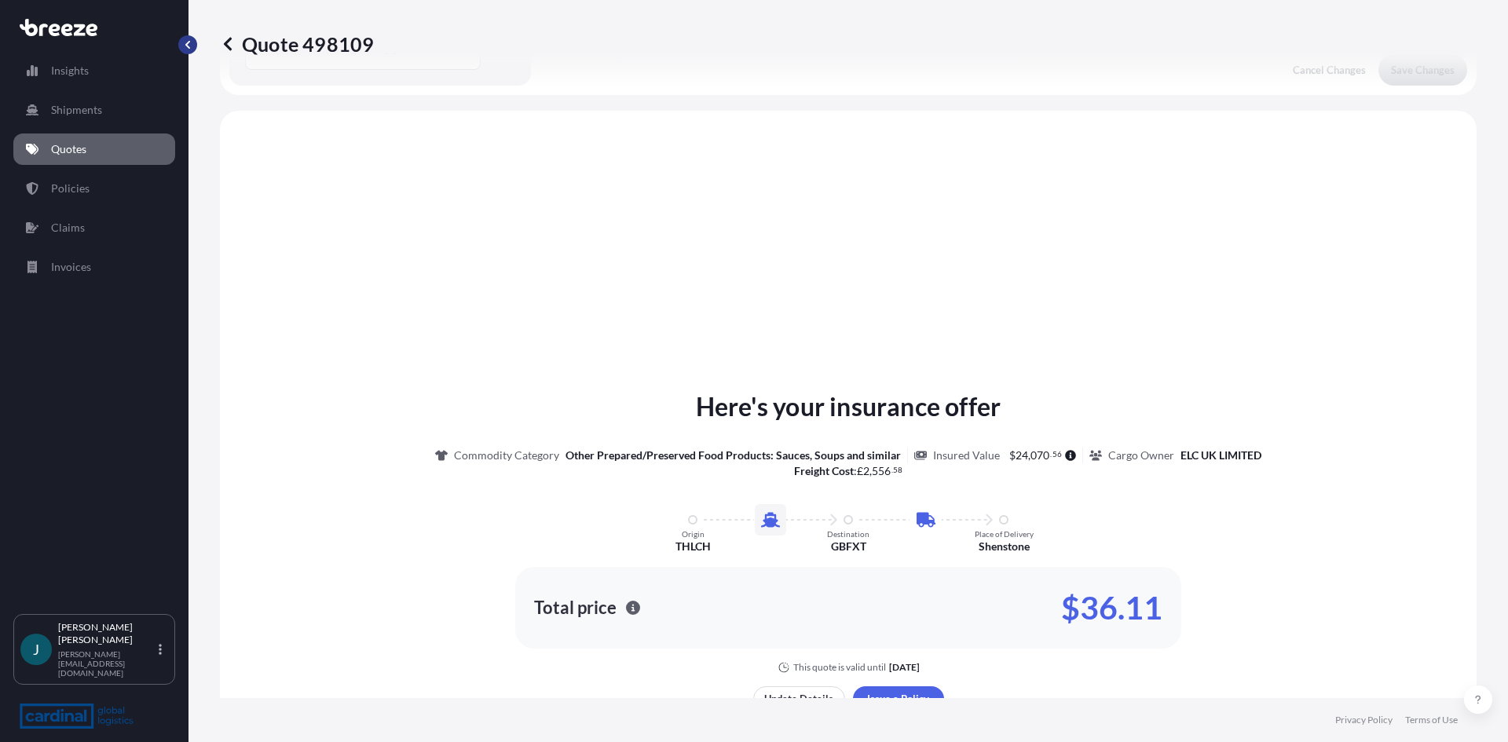
click at [183, 38] on button "button" at bounding box center [187, 44] width 19 height 19
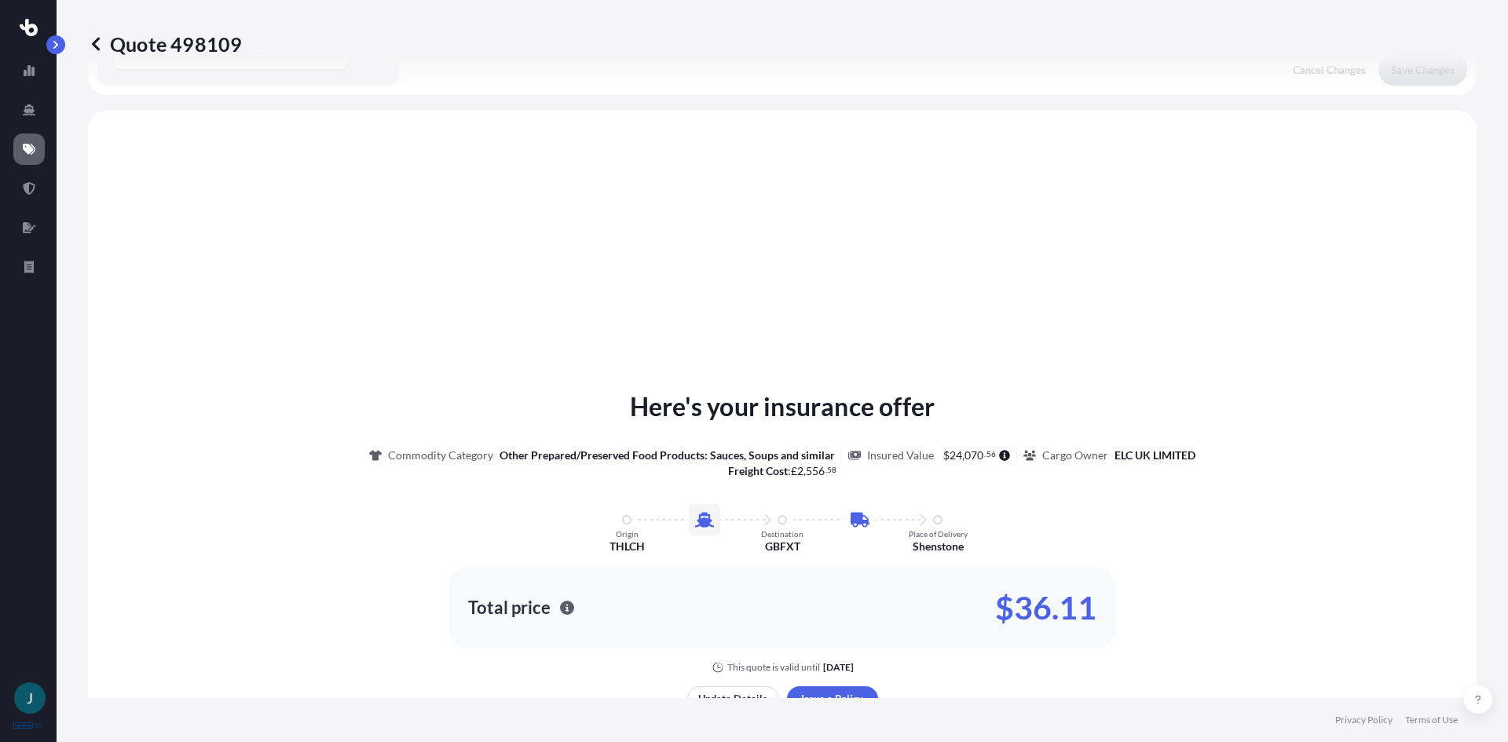
click at [93, 43] on icon at bounding box center [96, 43] width 8 height 13
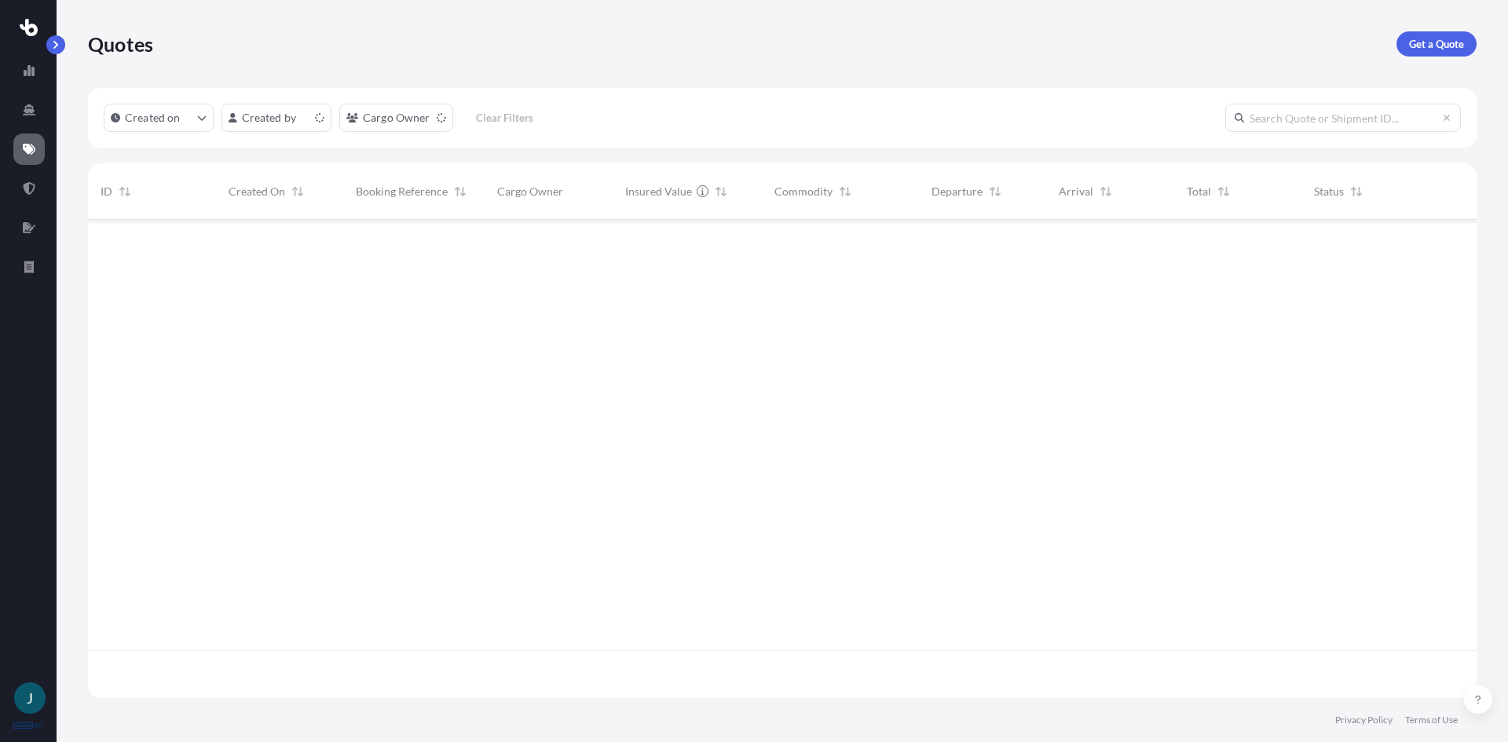
scroll to position [475, 1377]
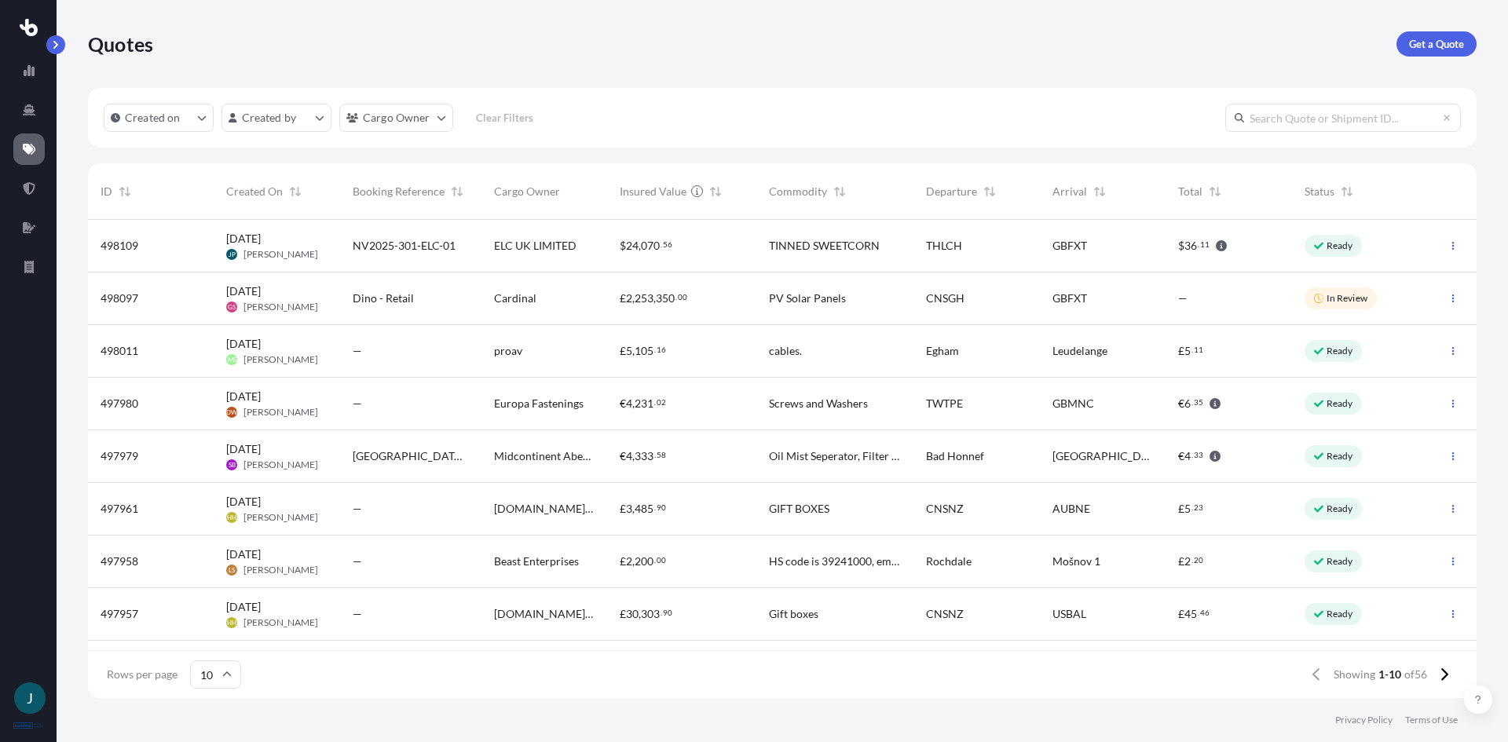
click at [291, 248] on span "[PERSON_NAME]" at bounding box center [280, 254] width 75 height 13
select select "Sea"
select select "Road"
select select "2"
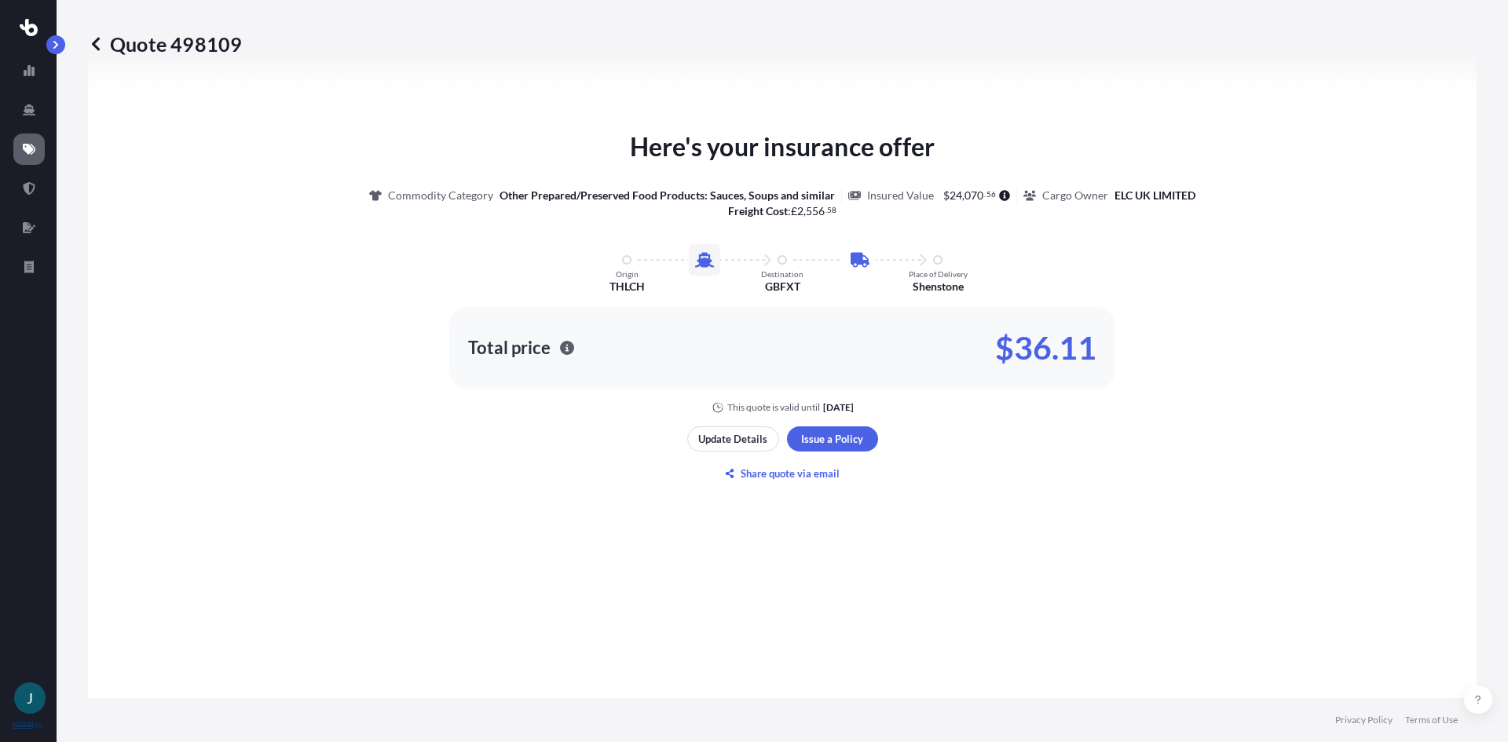
scroll to position [771, 0]
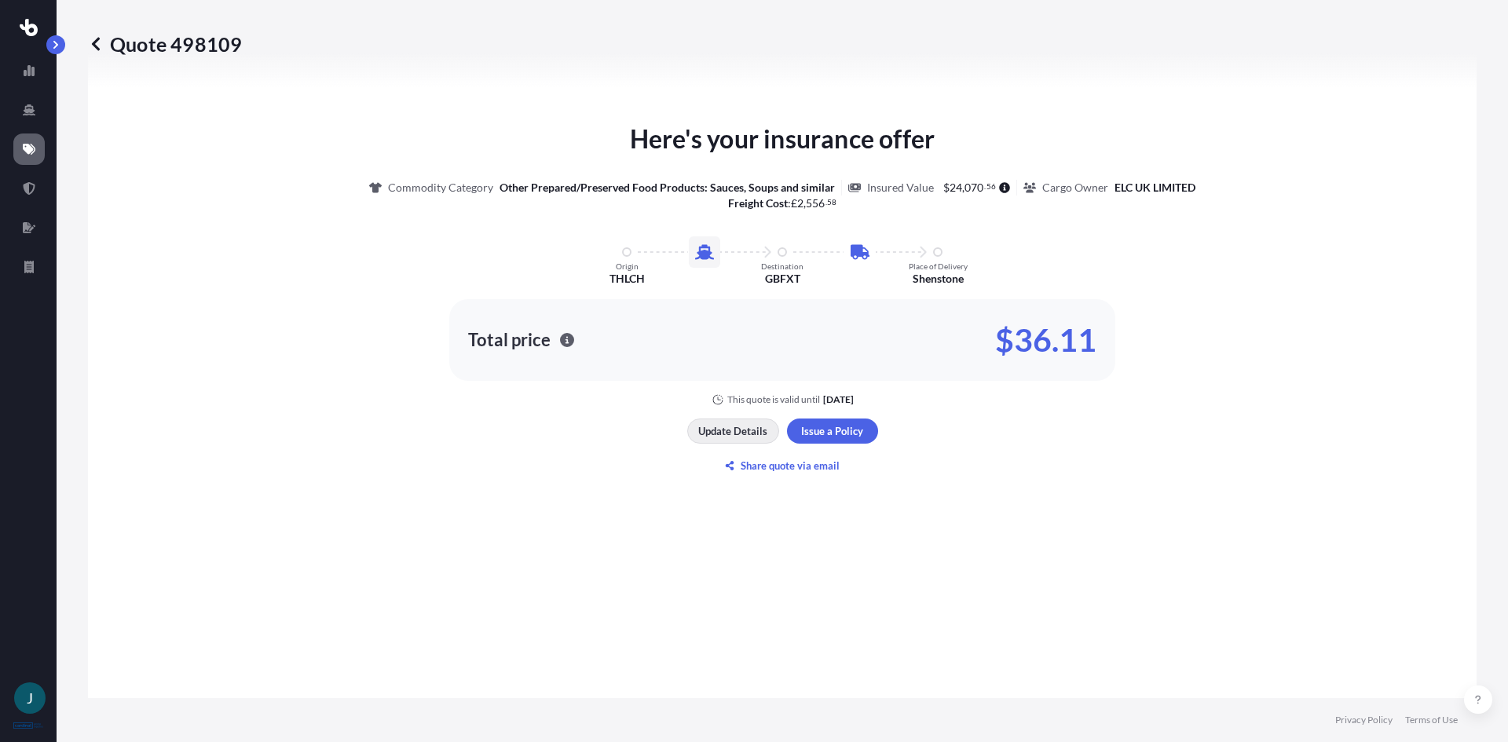
click at [718, 429] on p "Update Details" at bounding box center [732, 431] width 69 height 16
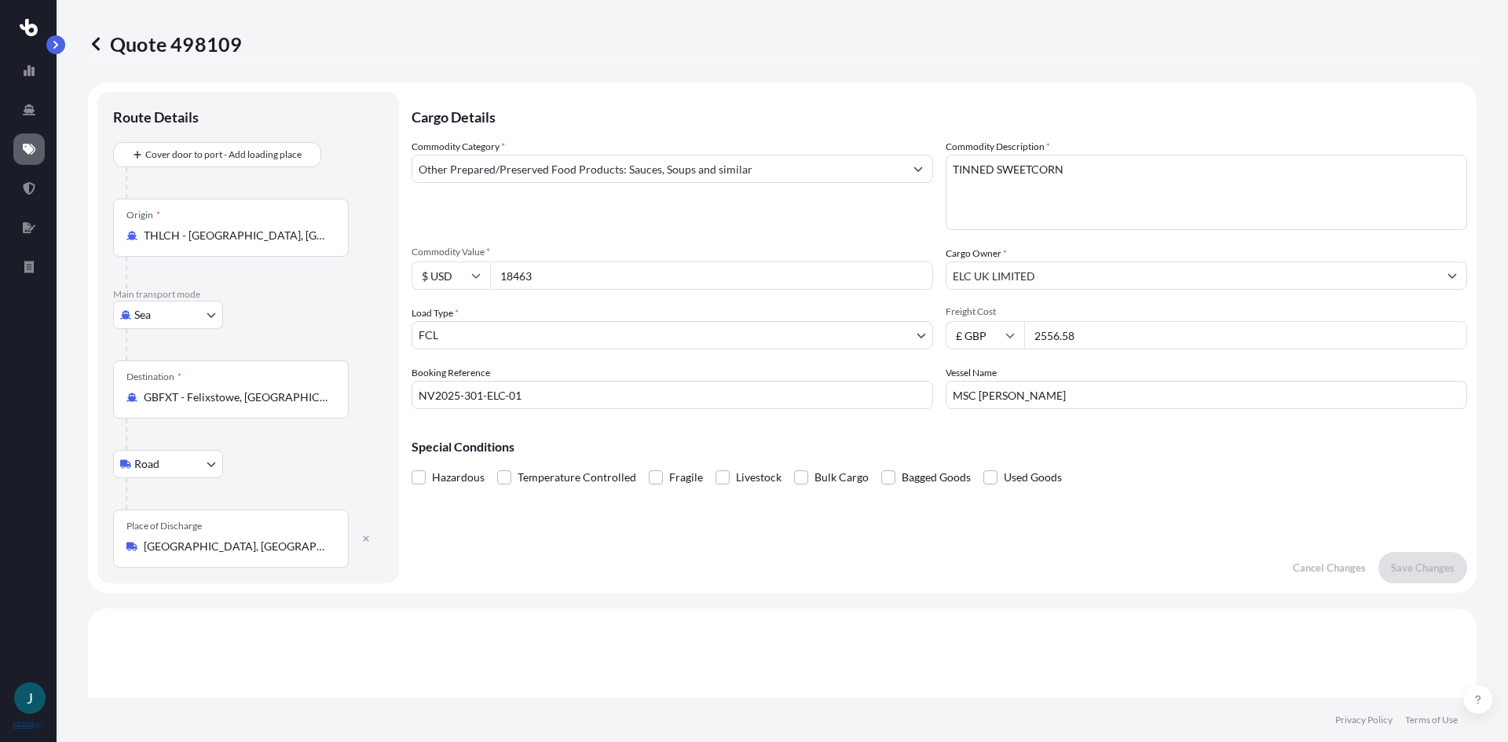
scroll to position [0, 0]
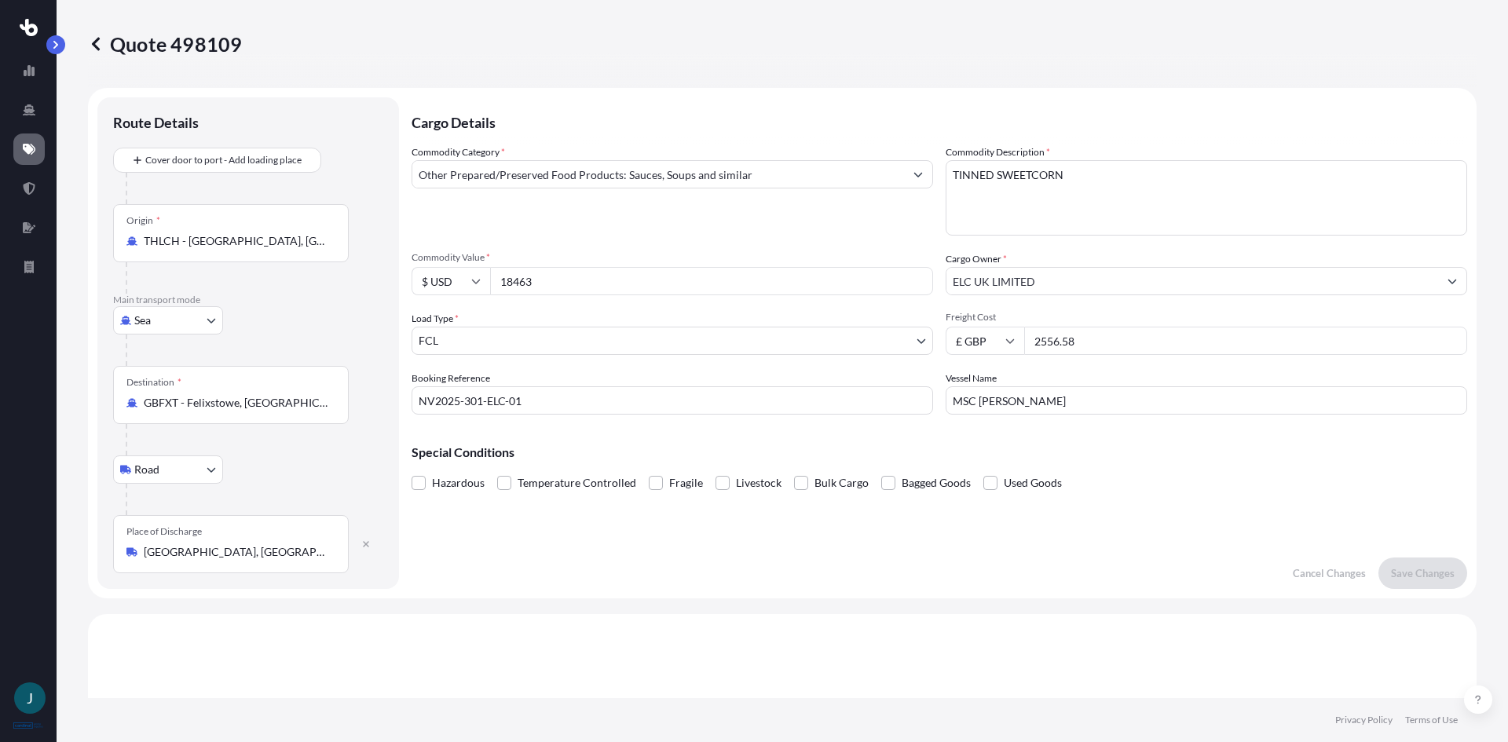
click at [917, 572] on div "Cargo Details Commodity Category * Other Prepared/Preserved Food Products: Sauc…" at bounding box center [938, 343] width 1055 height 492
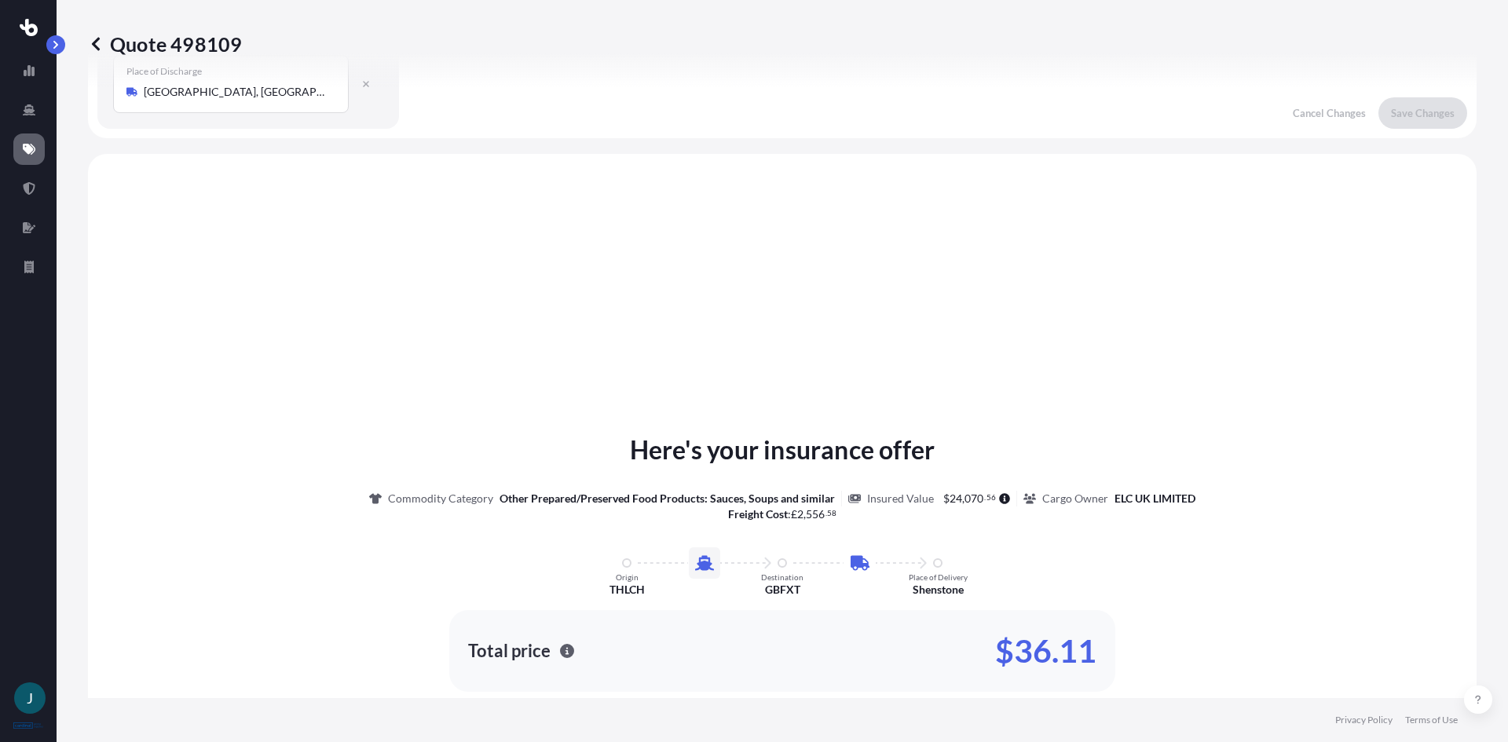
scroll to position [471, 0]
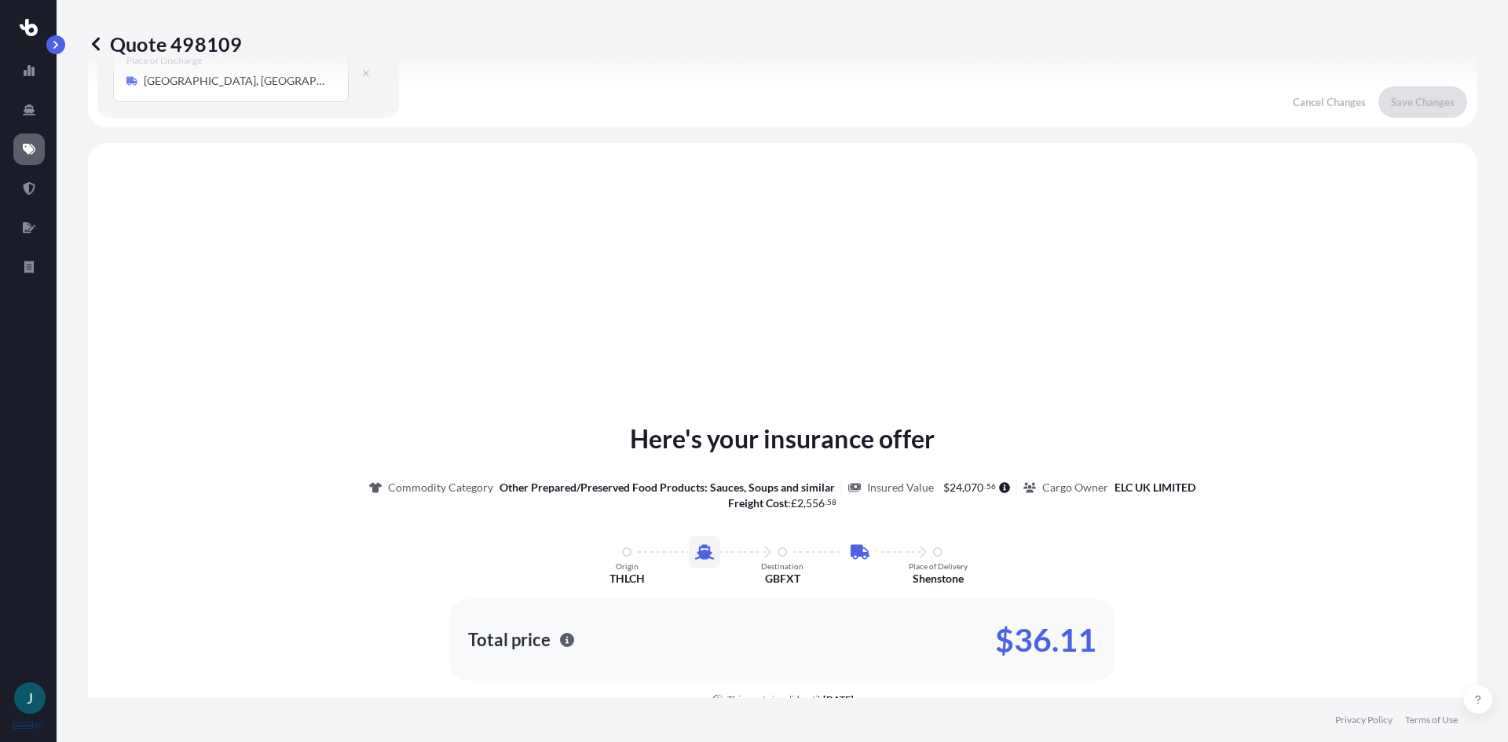
click at [994, 80] on div "Quote 498109" at bounding box center [782, 44] width 1388 height 88
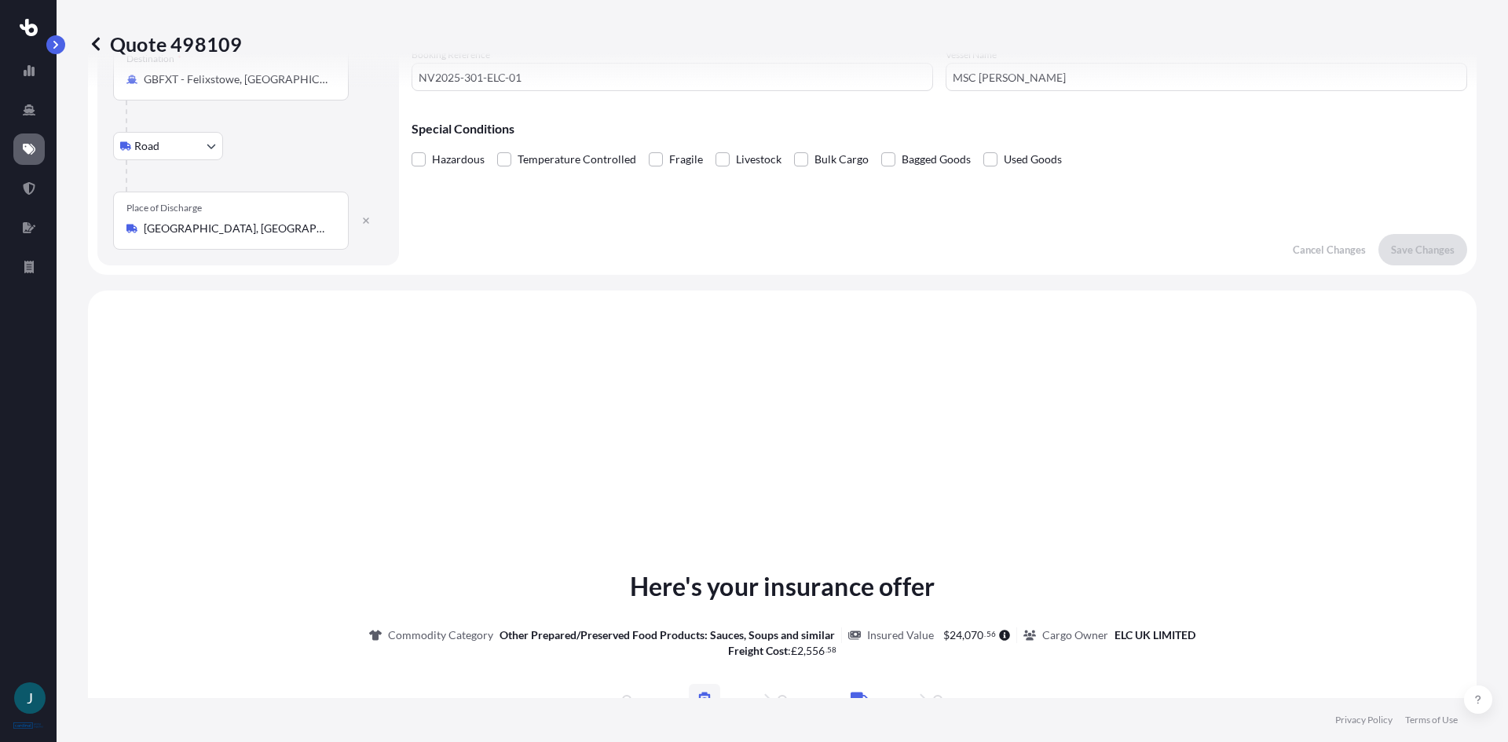
scroll to position [79, 0]
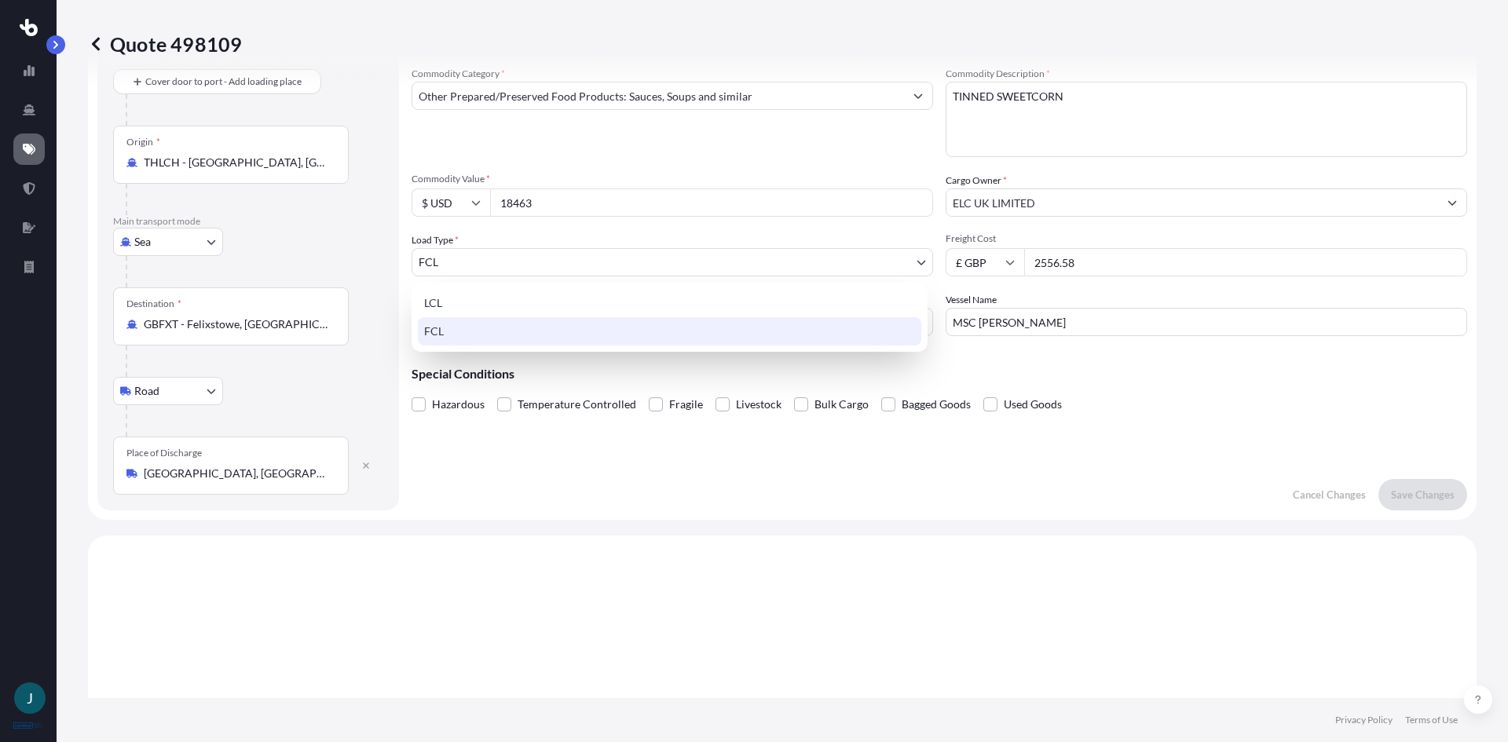
click at [612, 254] on body "J Quote 498109 Route Details Cover door to port - Add loading place Place of lo…" at bounding box center [754, 371] width 1508 height 742
click at [502, 335] on div "FCL" at bounding box center [669, 331] width 503 height 28
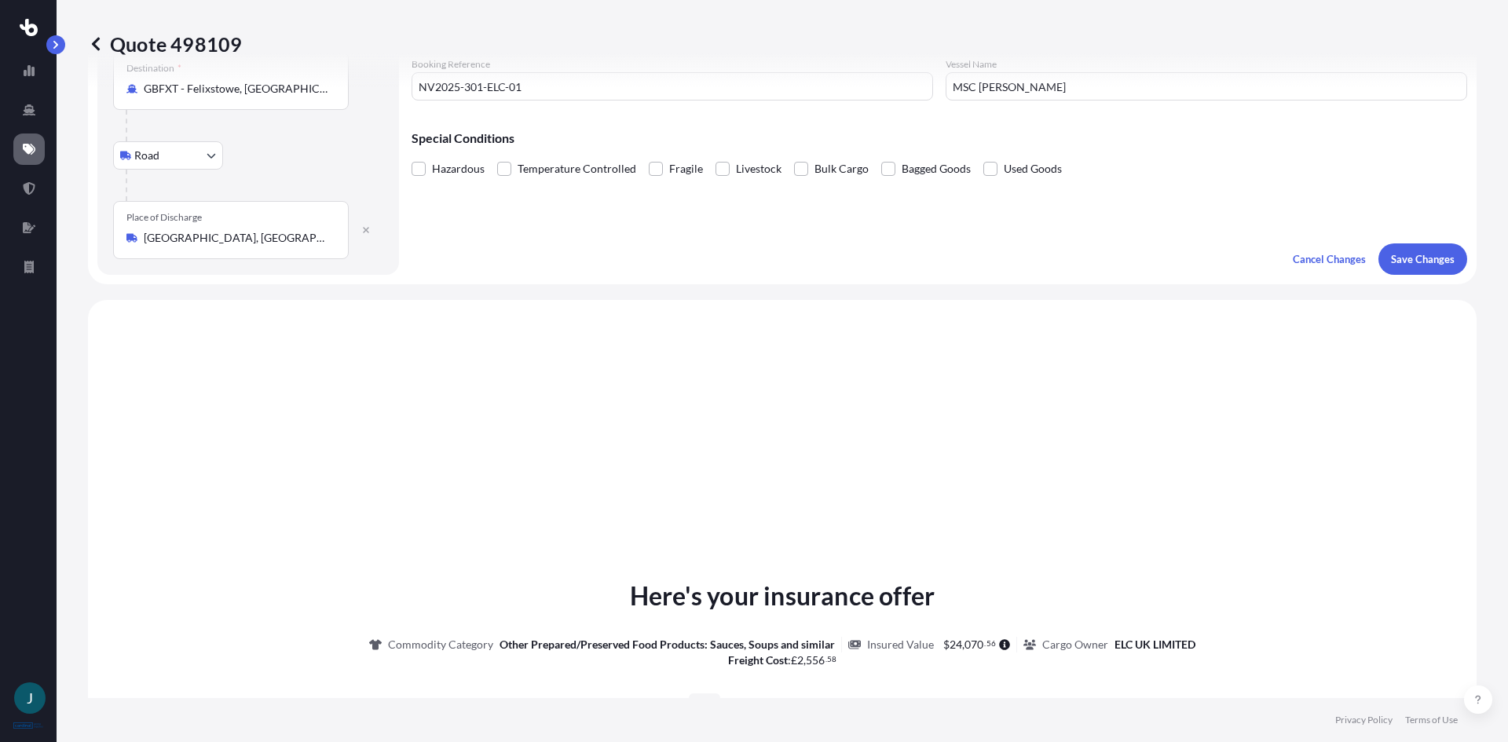
scroll to position [0, 0]
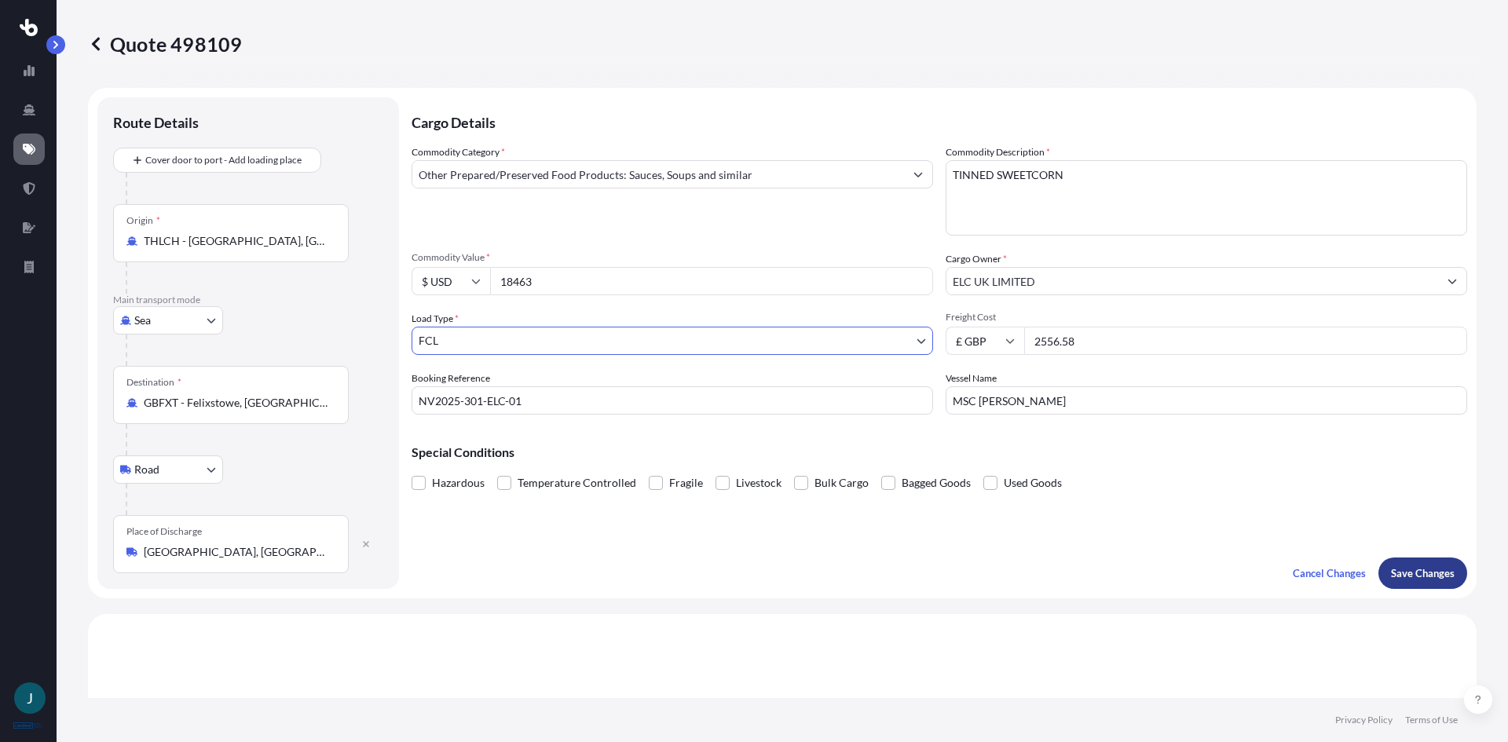
click at [1426, 567] on p "Save Changes" at bounding box center [1423, 573] width 64 height 16
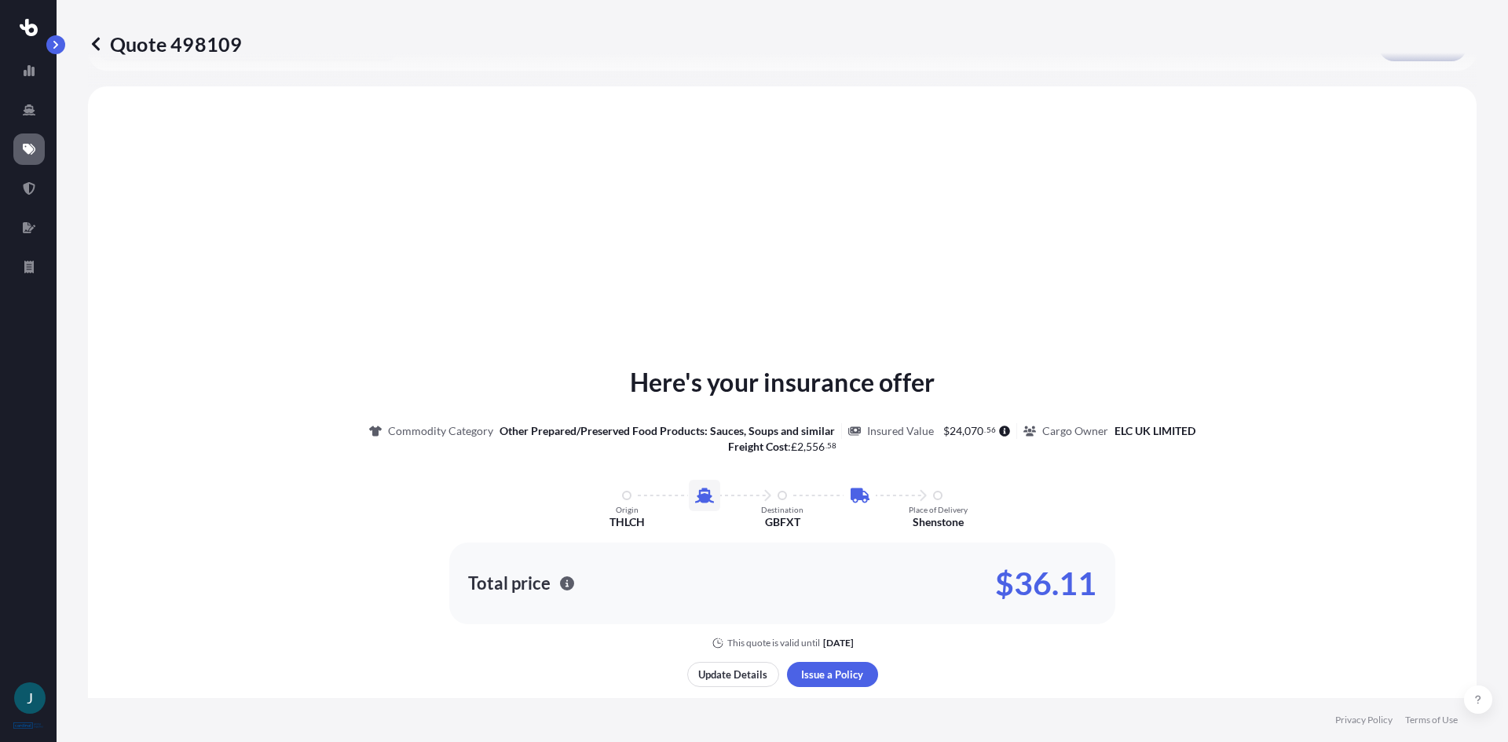
scroll to position [536, 0]
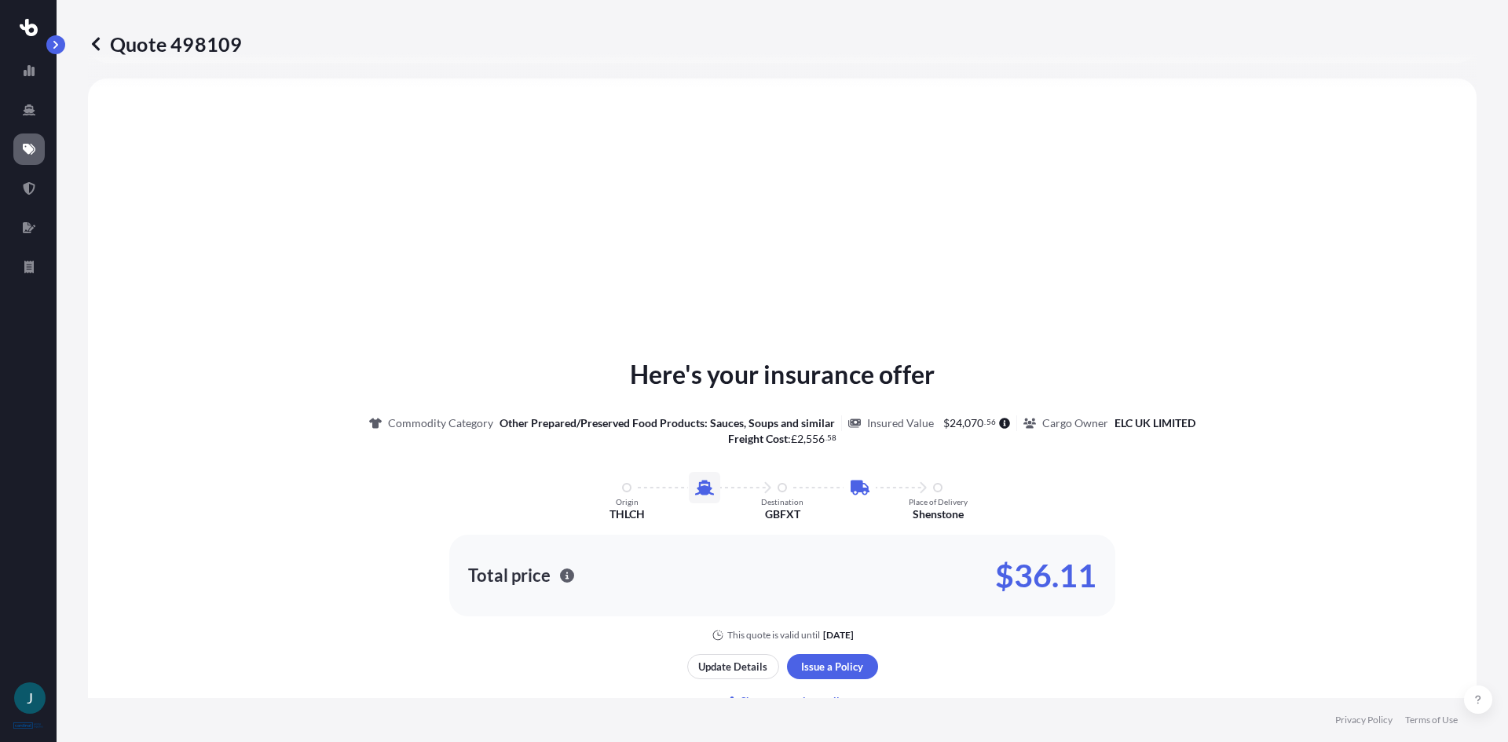
select select "Sea"
select select "Road"
select select "2"
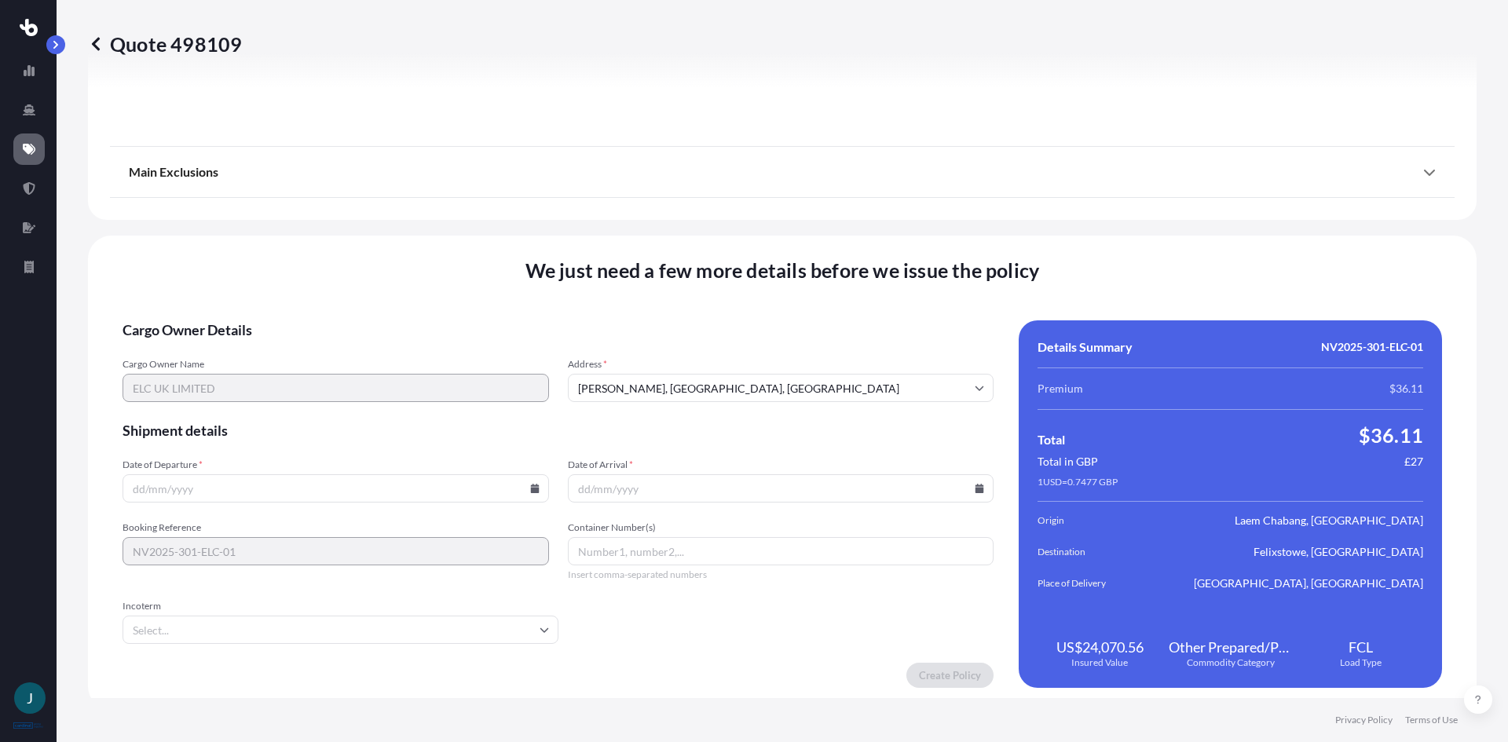
scroll to position [1876, 0]
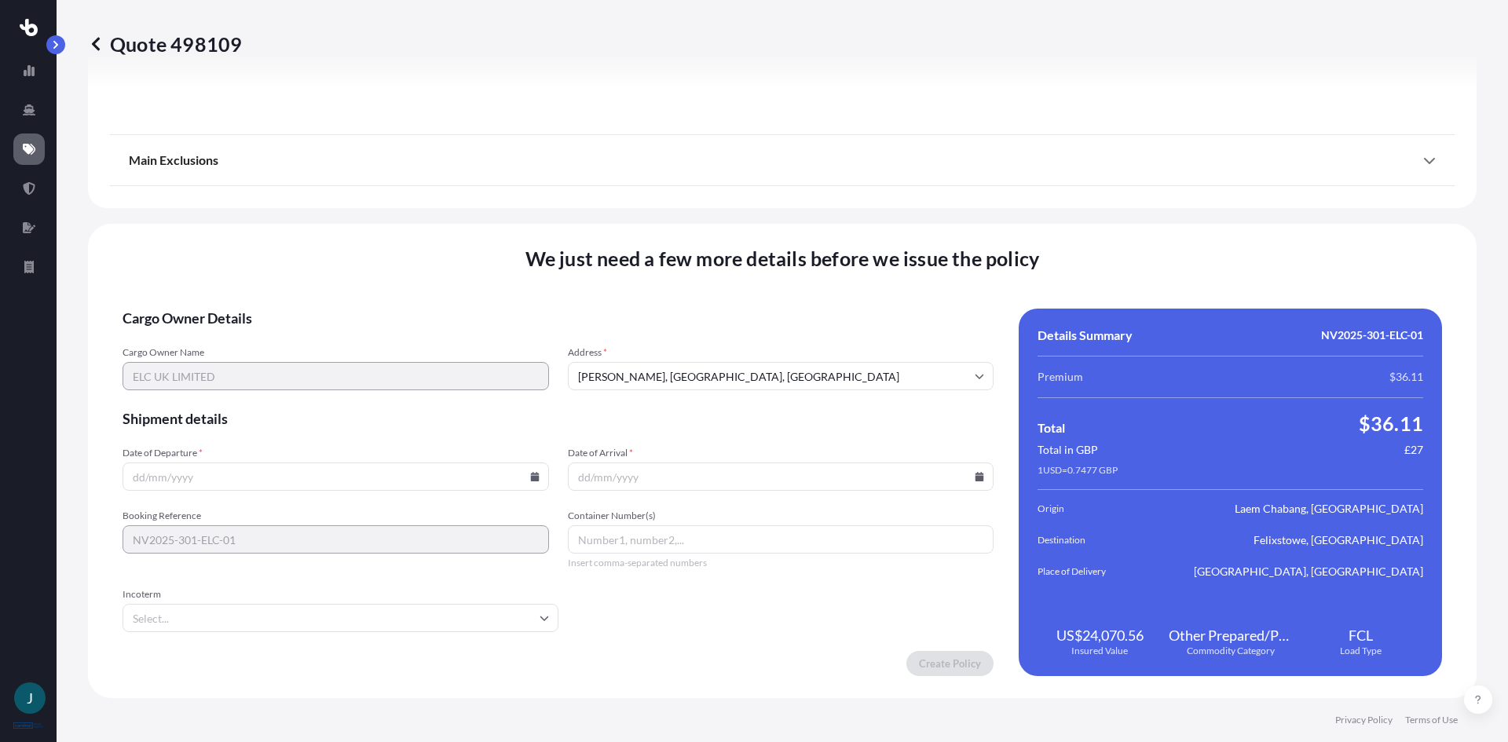
click at [333, 483] on input "Date of Departure *" at bounding box center [335, 477] width 426 height 28
click at [530, 472] on icon at bounding box center [534, 476] width 9 height 9
click at [394, 210] on icon at bounding box center [396, 211] width 6 height 9
click at [444, 398] on button "31" at bounding box center [443, 396] width 25 height 25
type input "[DATE]"
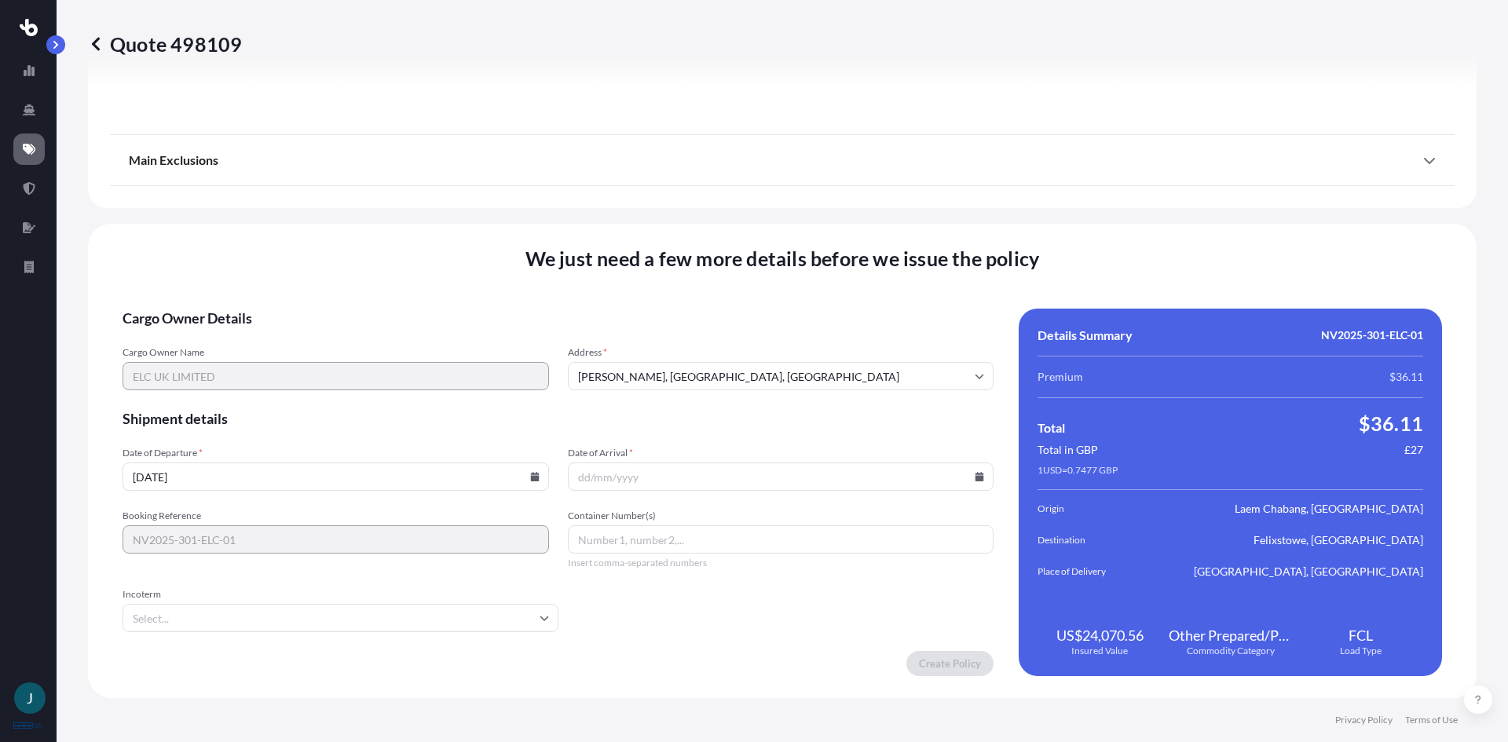
click at [620, 477] on input "Date of Arrival *" at bounding box center [781, 477] width 426 height 28
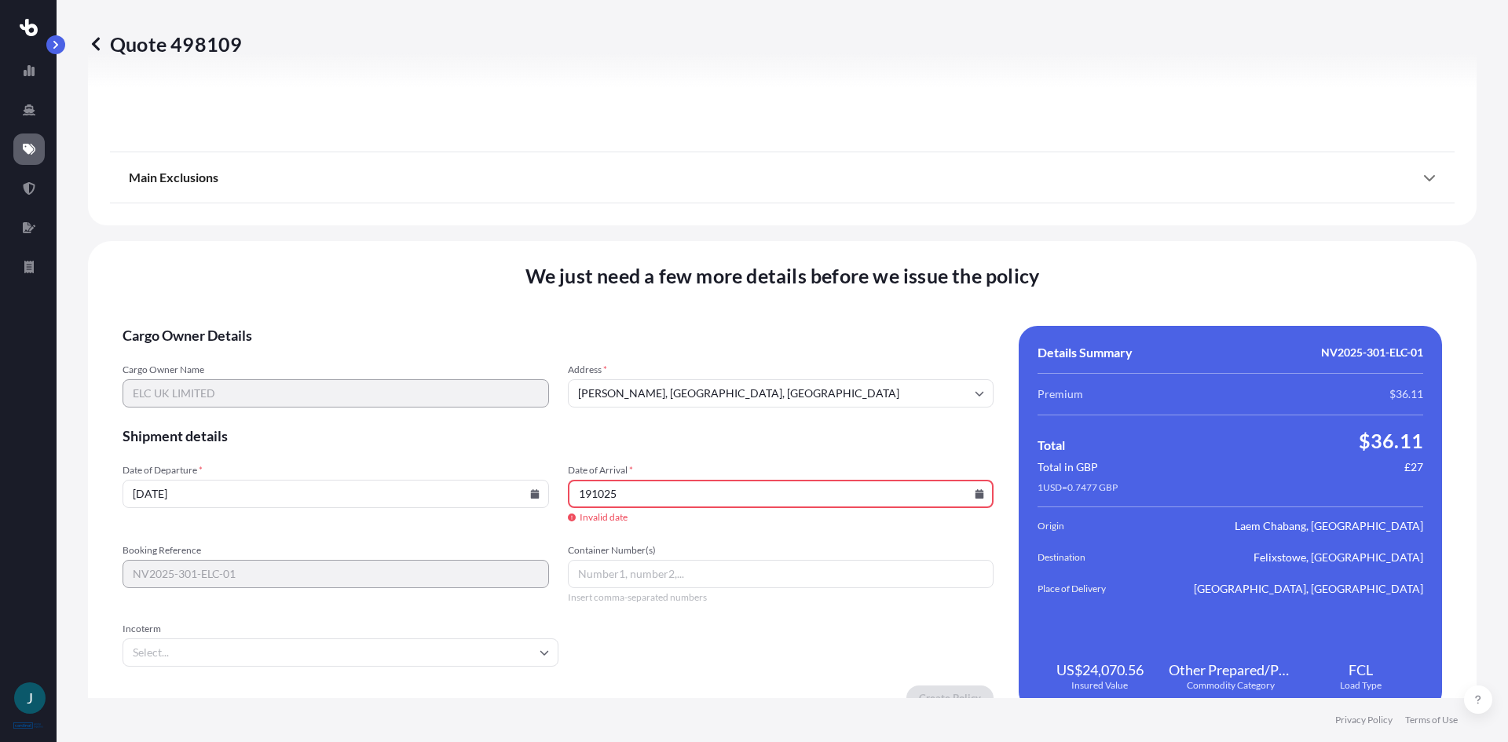
click at [975, 497] on icon at bounding box center [979, 493] width 9 height 9
click at [879, 226] on icon at bounding box center [882, 229] width 6 height 9
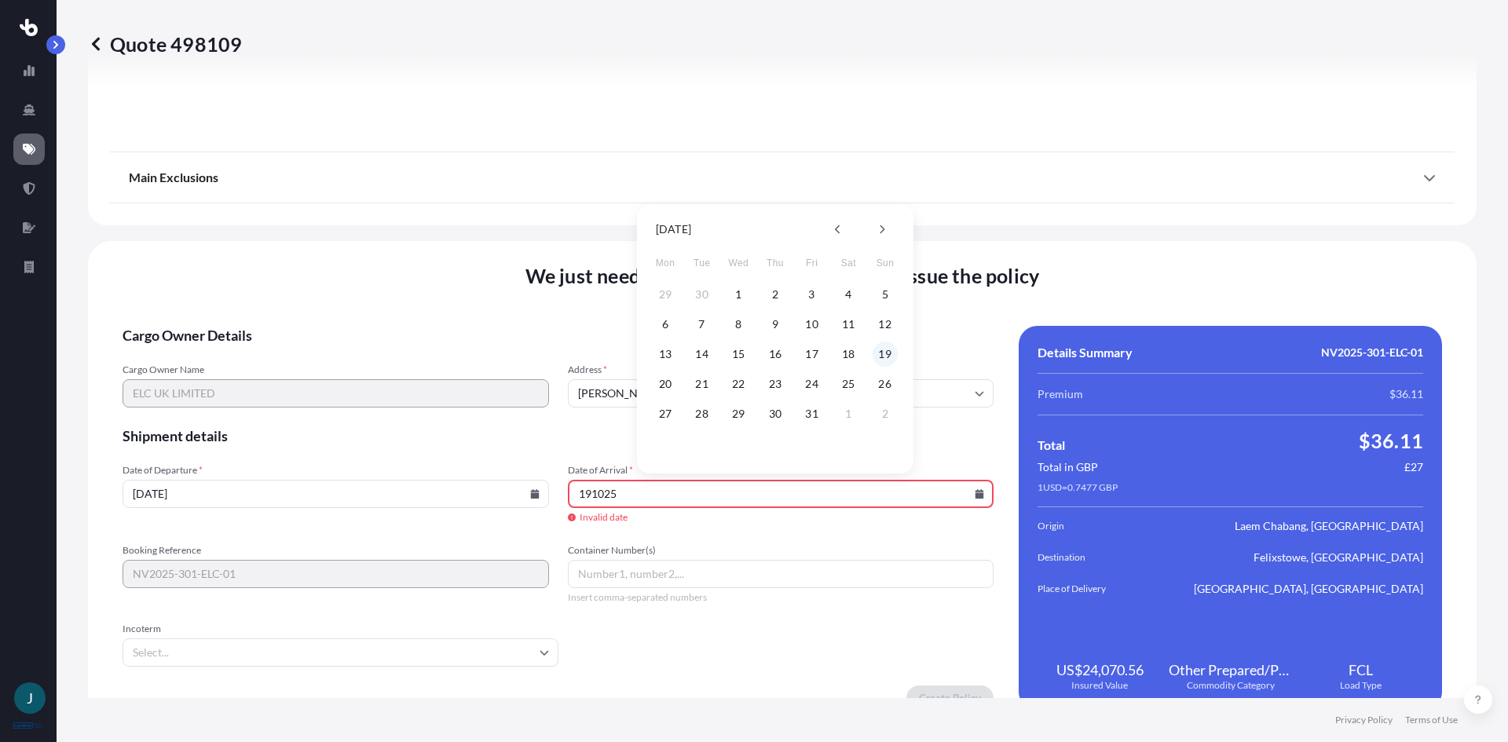
click at [888, 349] on button "19" at bounding box center [884, 354] width 25 height 25
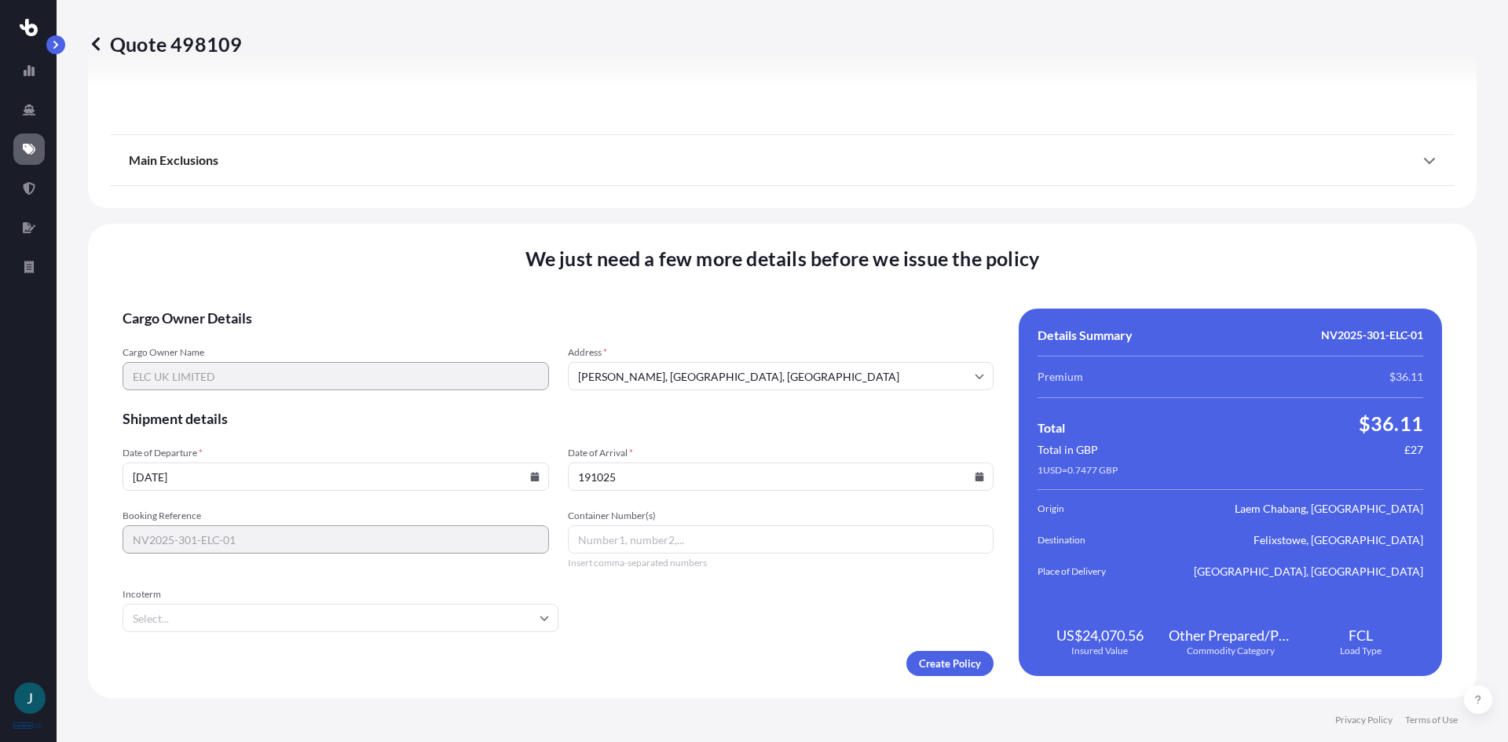
type input "[DATE]"
click at [708, 538] on input "Container Number(s)" at bounding box center [781, 539] width 426 height 28
click at [539, 619] on icon at bounding box center [543, 618] width 9 height 5
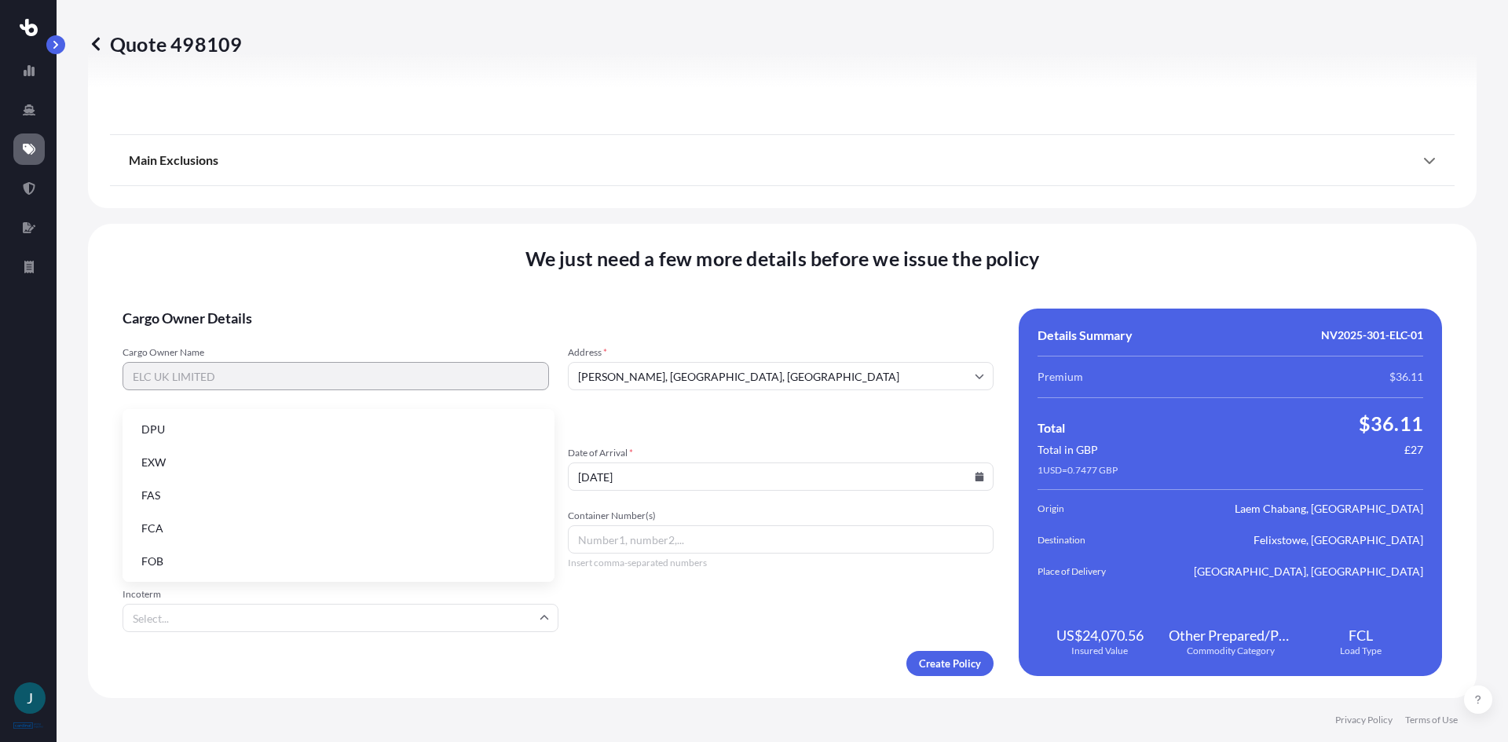
scroll to position [199, 0]
click at [178, 565] on li "FOB" at bounding box center [338, 561] width 419 height 30
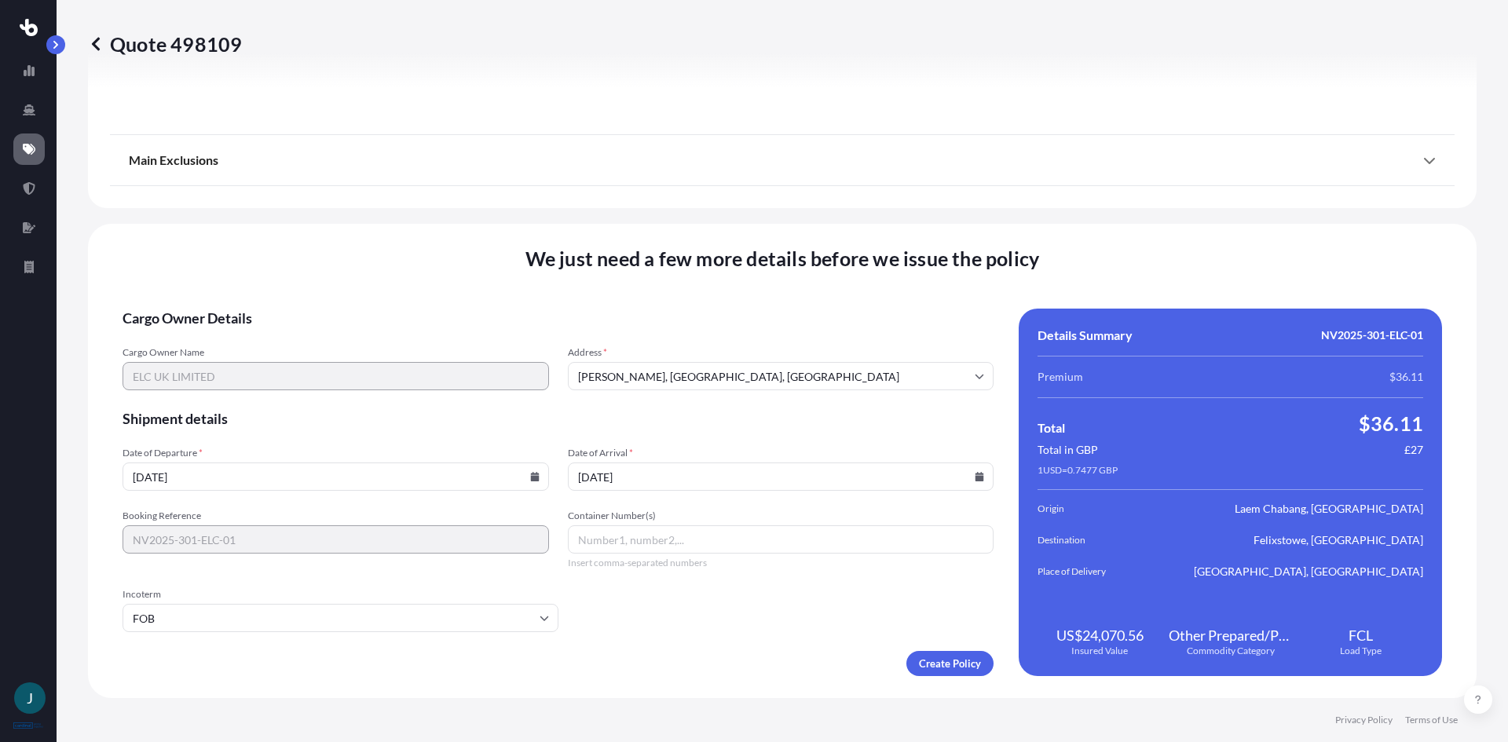
click at [587, 540] on input "Container Number(s)" at bounding box center [781, 539] width 426 height 28
click at [614, 536] on input "Container Number(s)" at bounding box center [781, 539] width 426 height 28
type input "r"
type input "RFSU3054775"
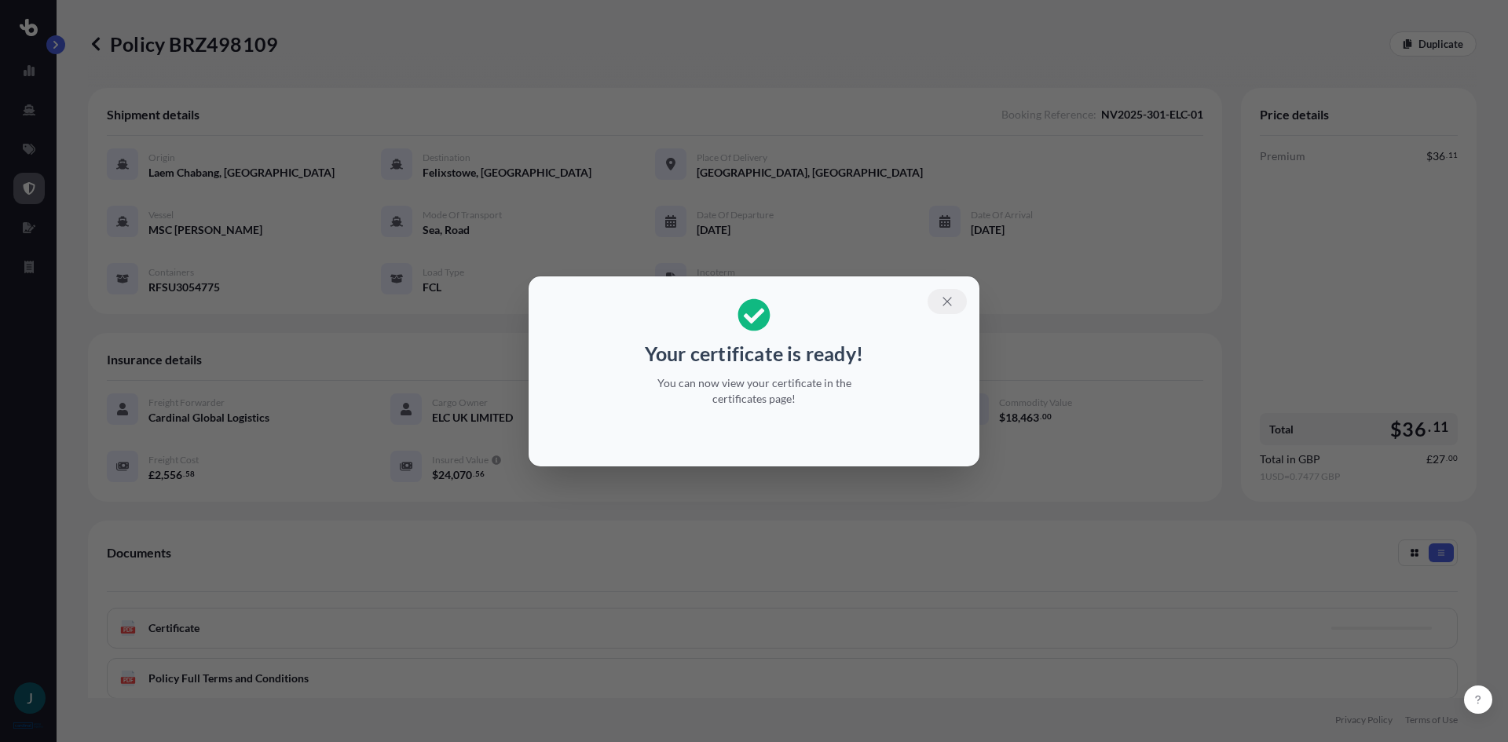
click at [942, 296] on icon "button" at bounding box center [947, 301] width 14 height 14
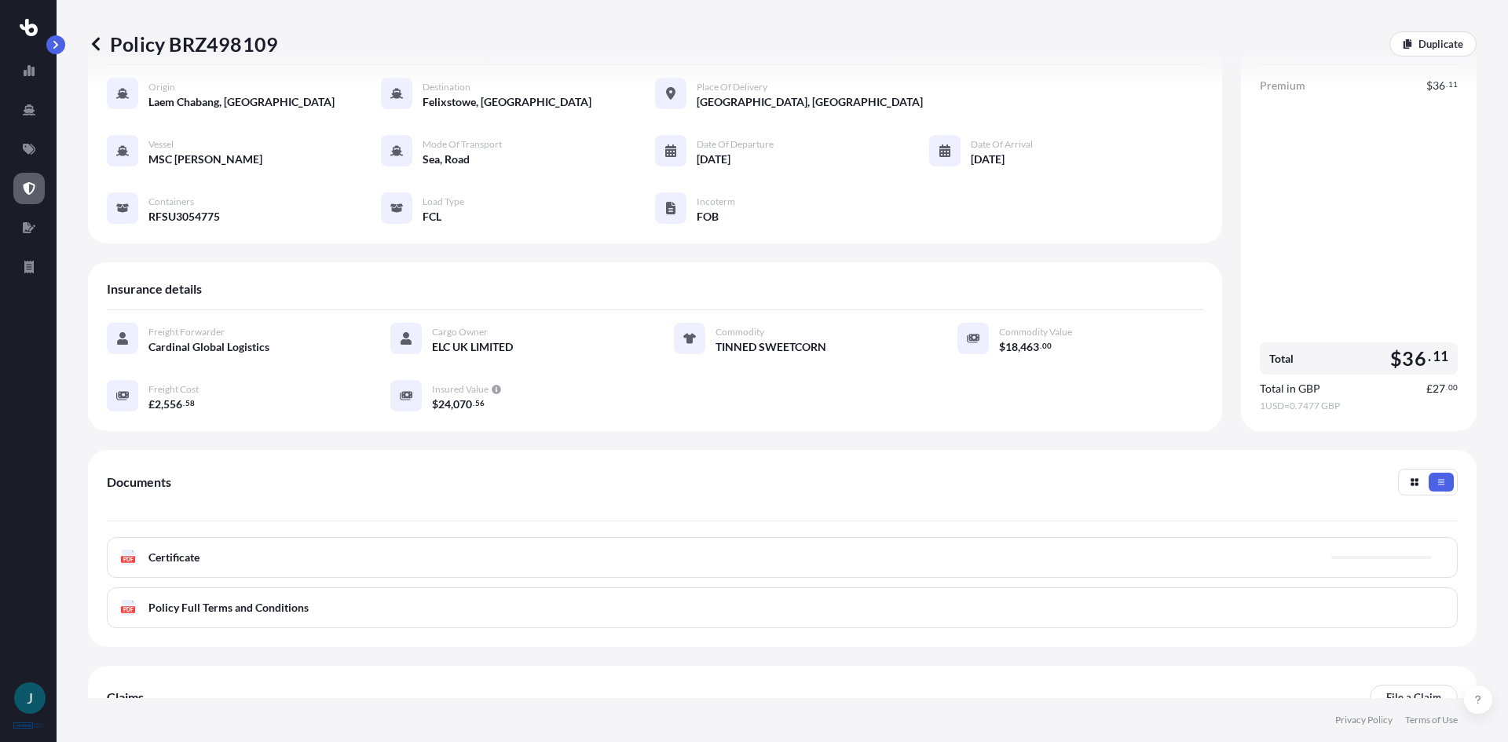
scroll to position [187, 0]
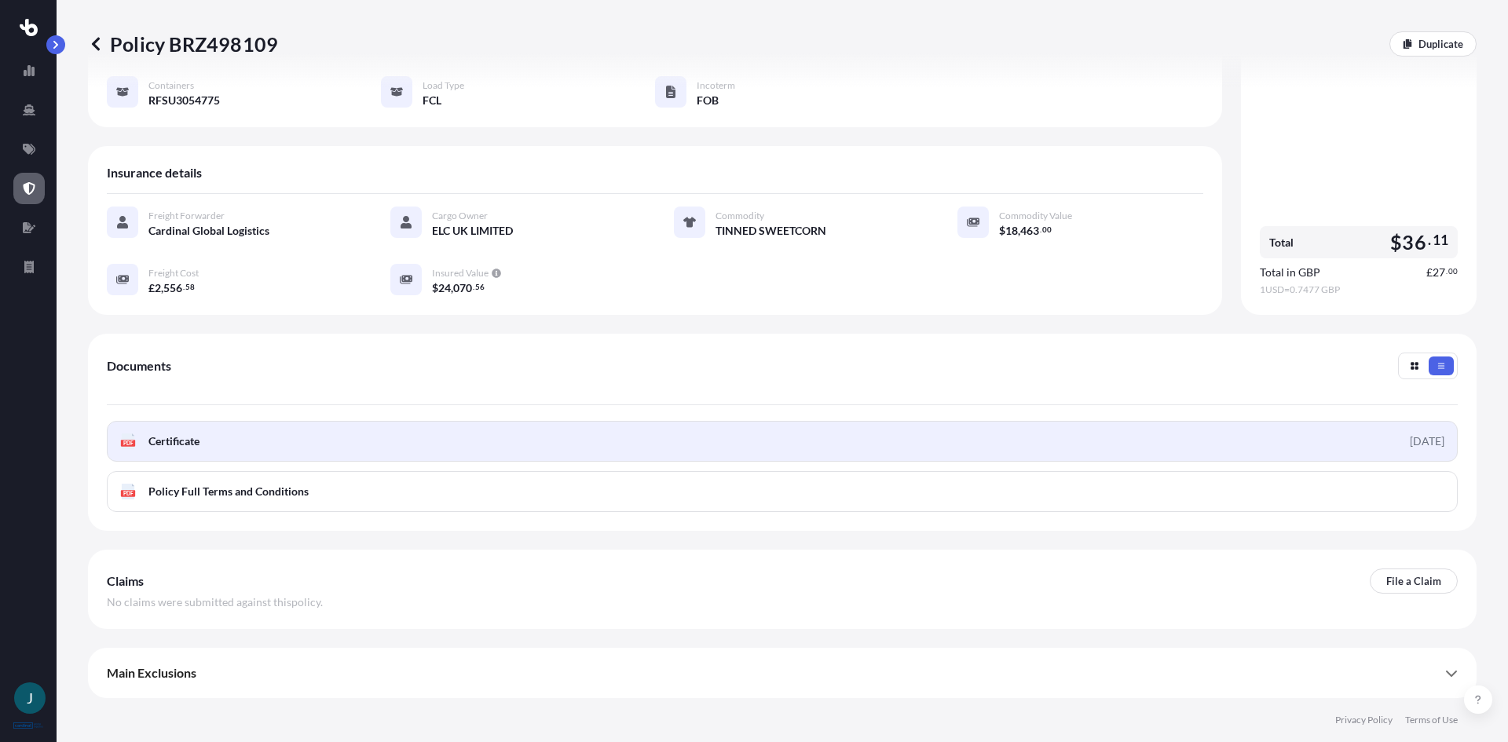
click at [155, 441] on span "Certificate" at bounding box center [173, 441] width 51 height 16
